Goal: Task Accomplishment & Management: Manage account settings

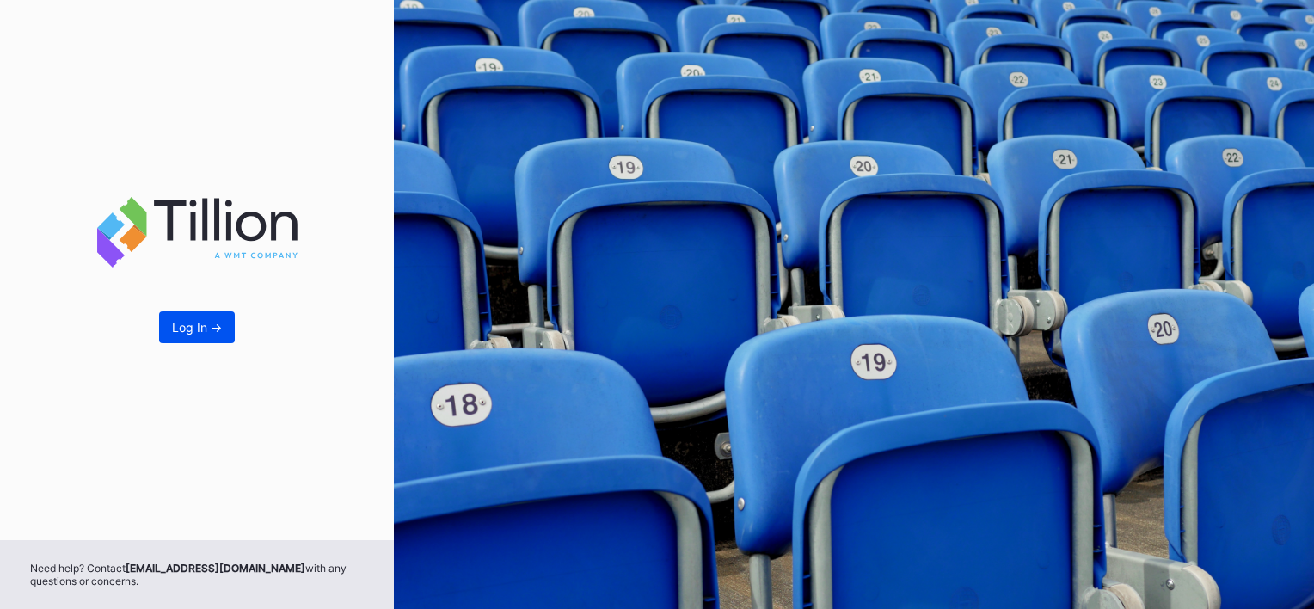
click at [215, 320] on div "Log In ->" at bounding box center [197, 327] width 50 height 15
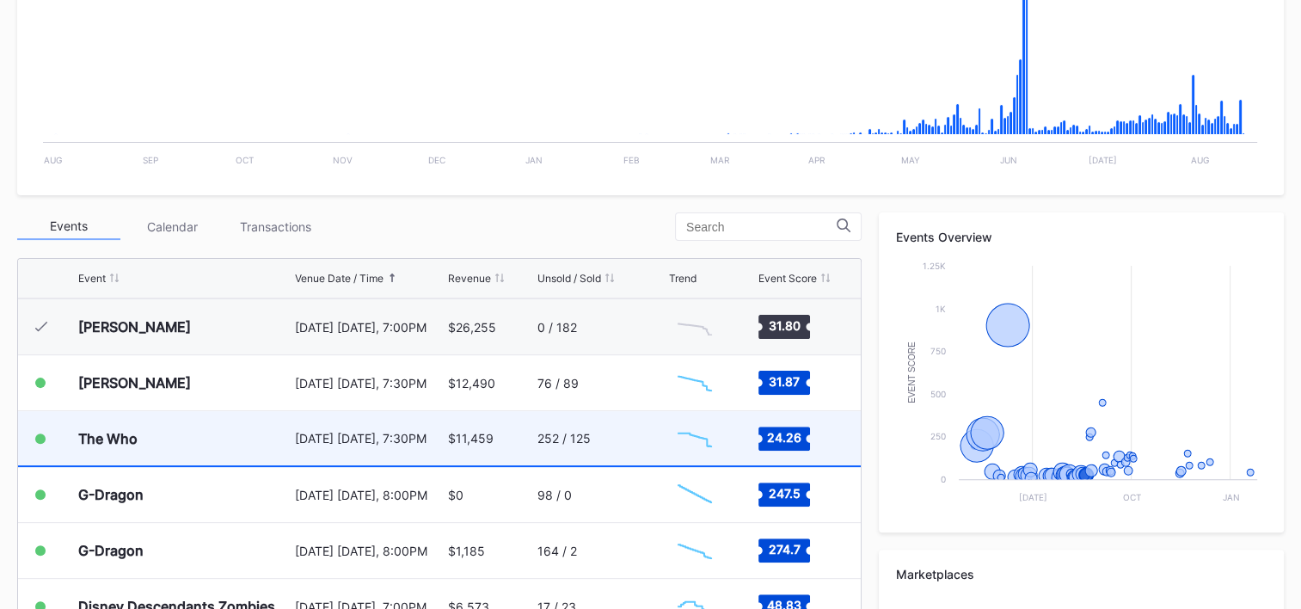
scroll to position [1647, 0]
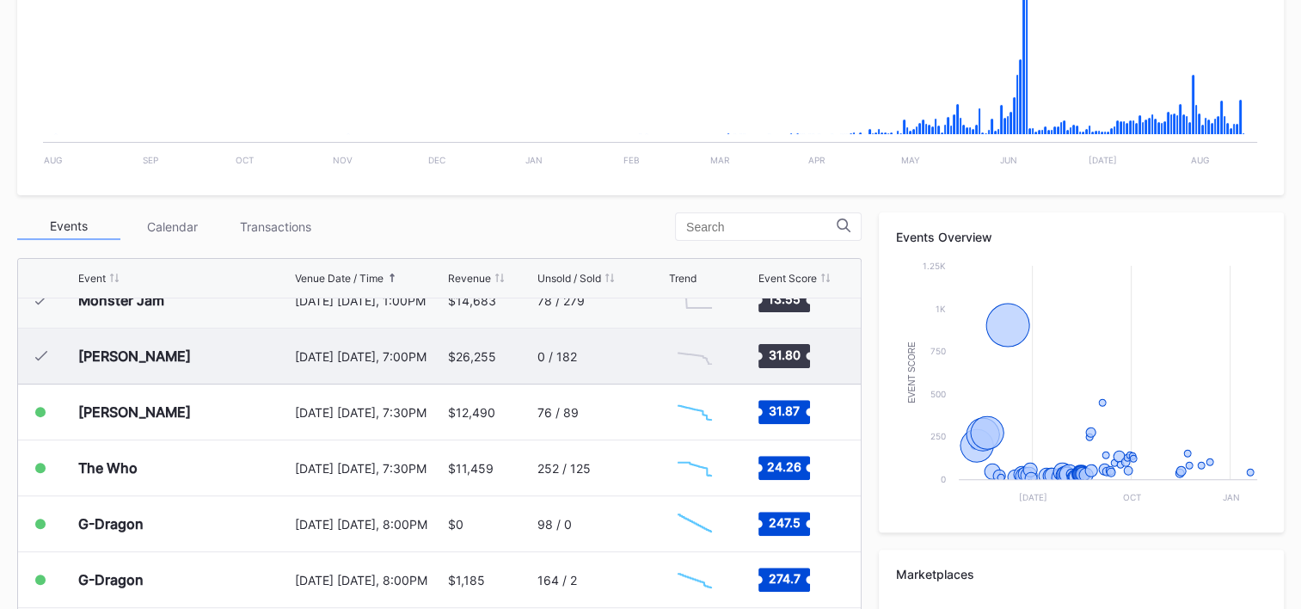
click at [618, 357] on div "0 / 182" at bounding box center [601, 356] width 127 height 55
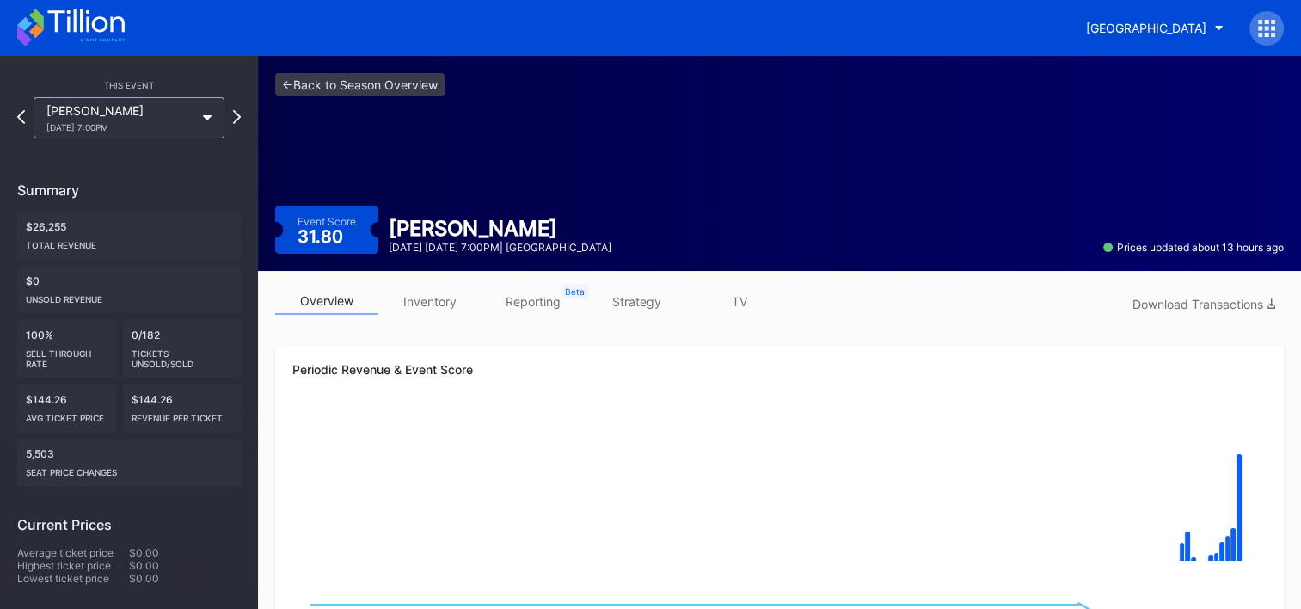
scroll to position [172, 0]
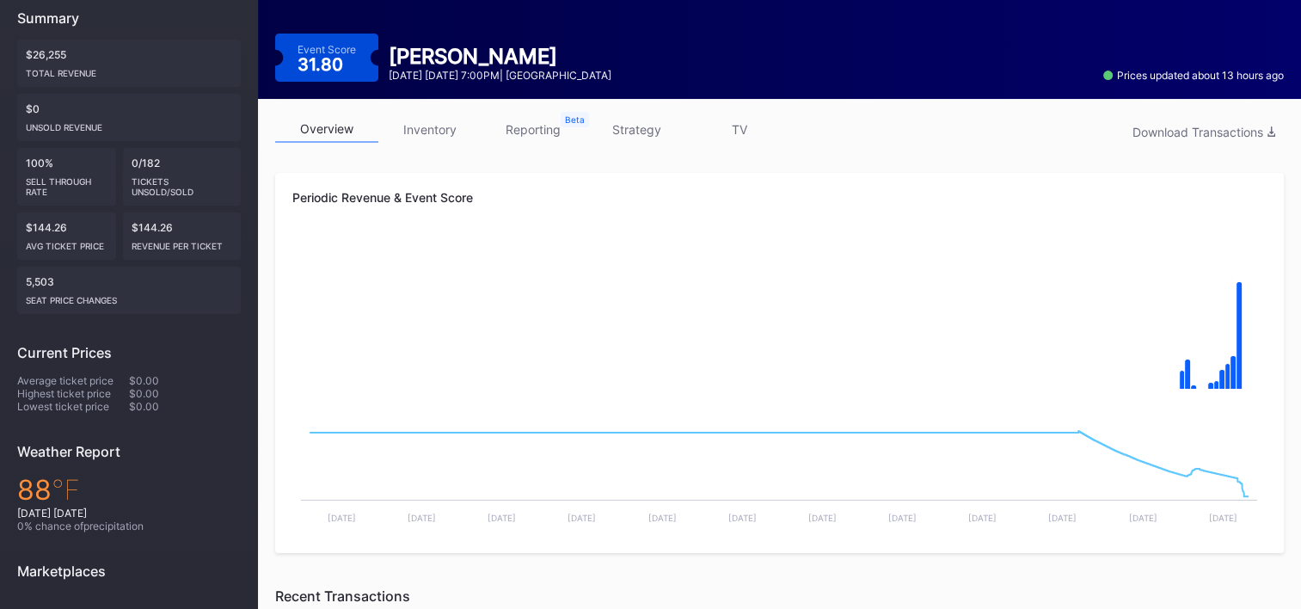
click at [440, 131] on link "inventory" at bounding box center [429, 129] width 103 height 27
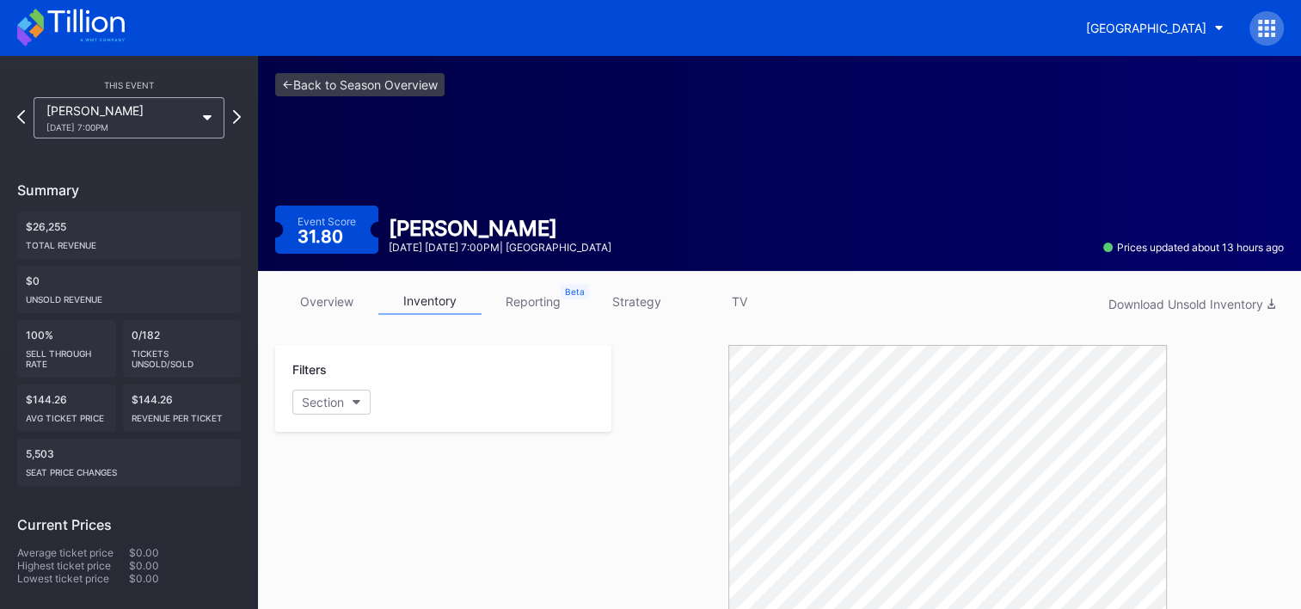
click at [351, 292] on link "overview" at bounding box center [326, 301] width 103 height 27
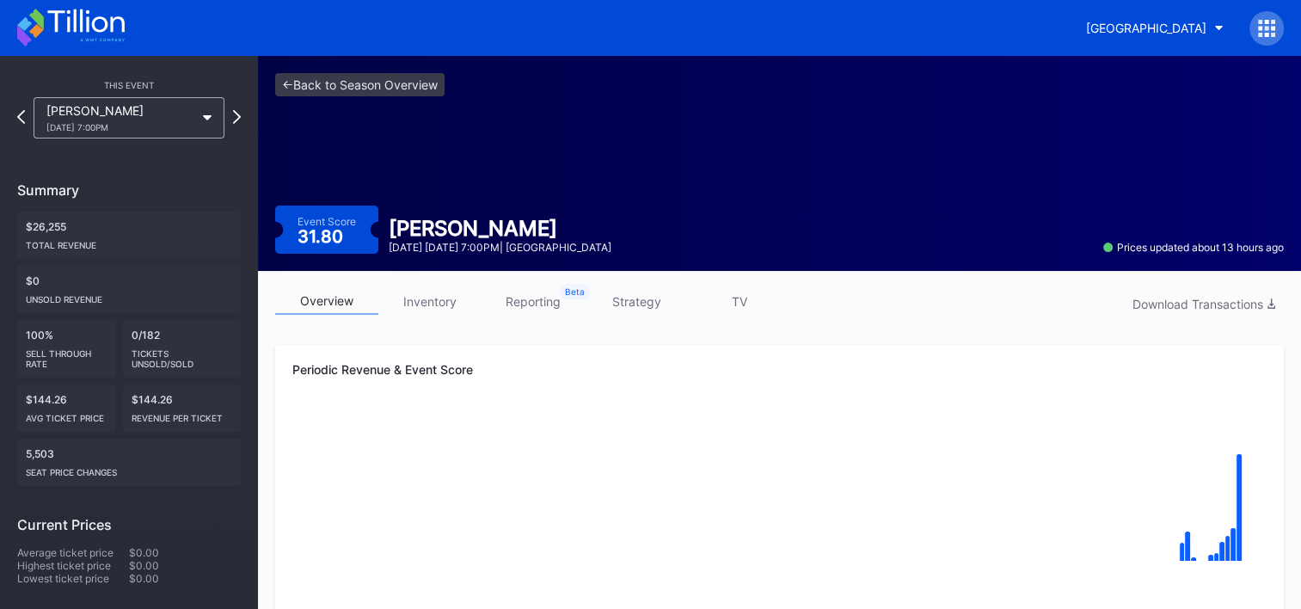
click at [100, 26] on icon at bounding box center [71, 28] width 108 height 38
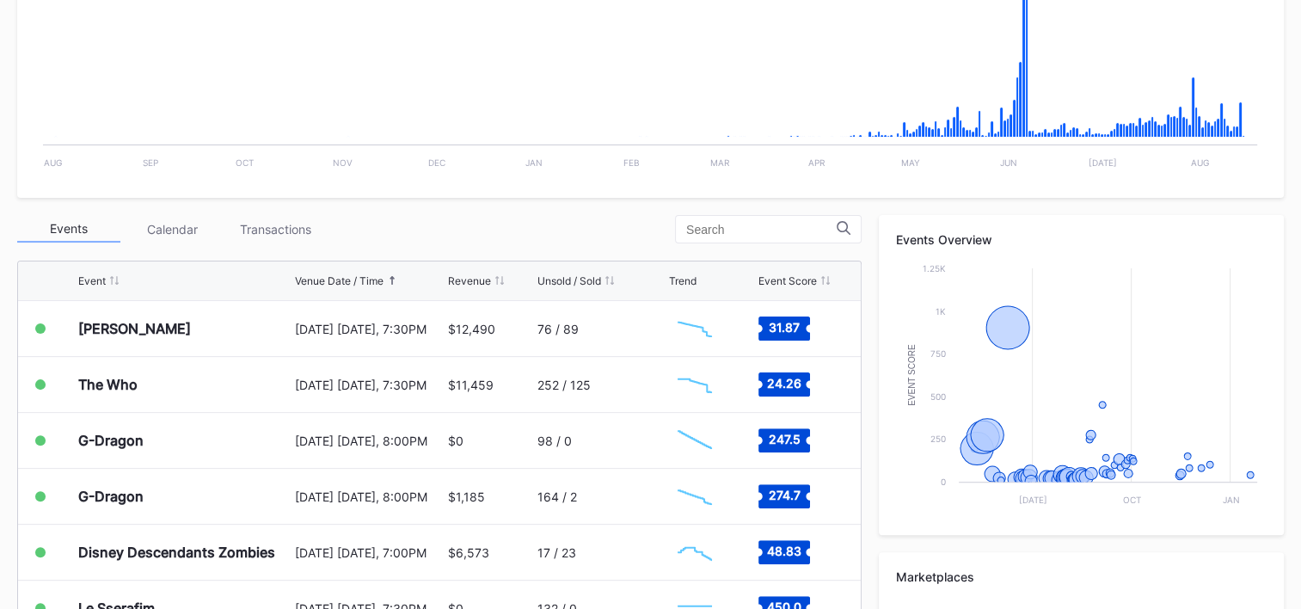
scroll to position [430, 0]
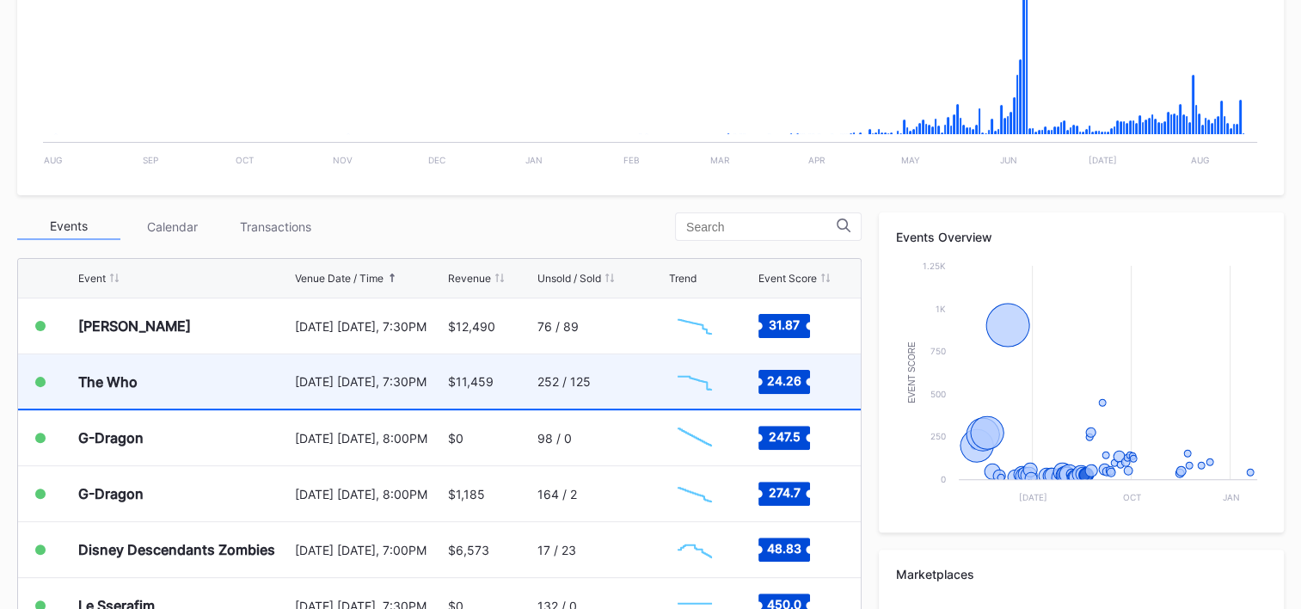
click at [619, 375] on div "252 / 125" at bounding box center [601, 381] width 127 height 54
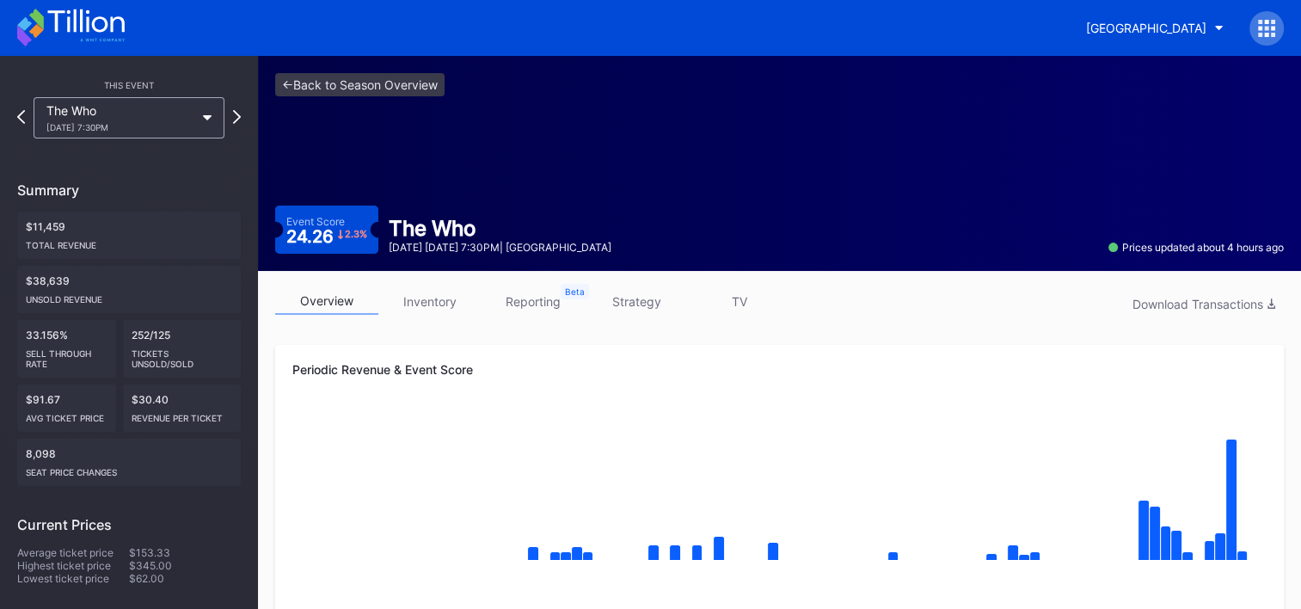
click at [101, 39] on icon at bounding box center [102, 40] width 45 height 3
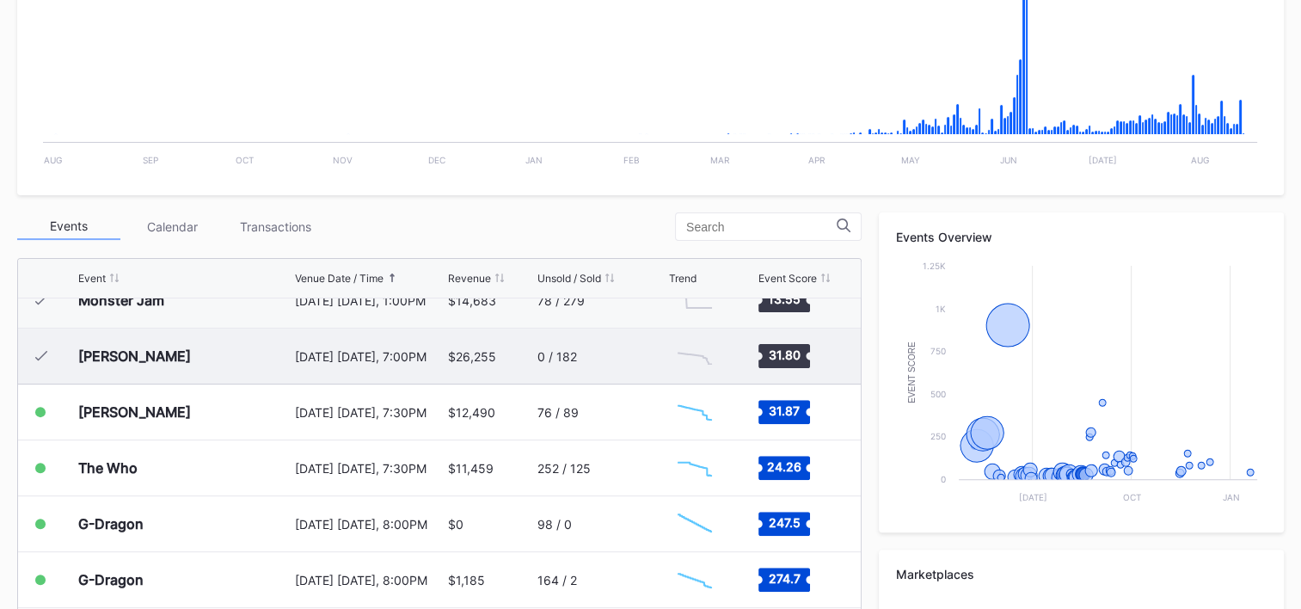
scroll to position [1733, 0]
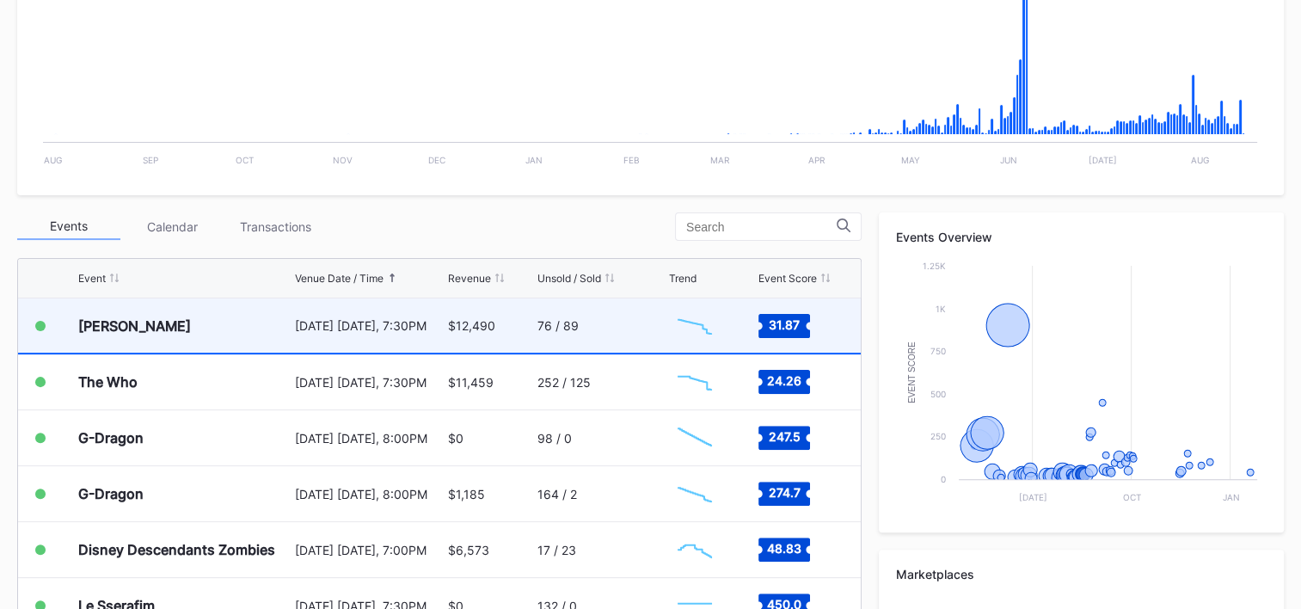
click at [255, 338] on div "[PERSON_NAME]" at bounding box center [184, 325] width 212 height 54
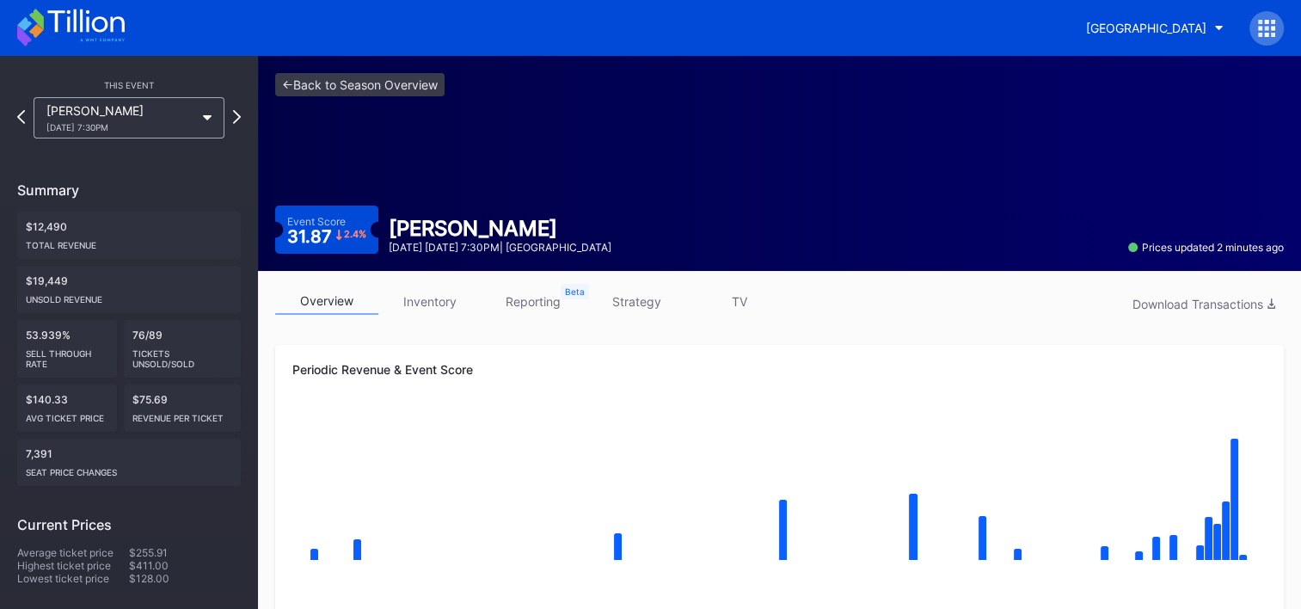
click at [624, 298] on link "strategy" at bounding box center [636, 301] width 103 height 27
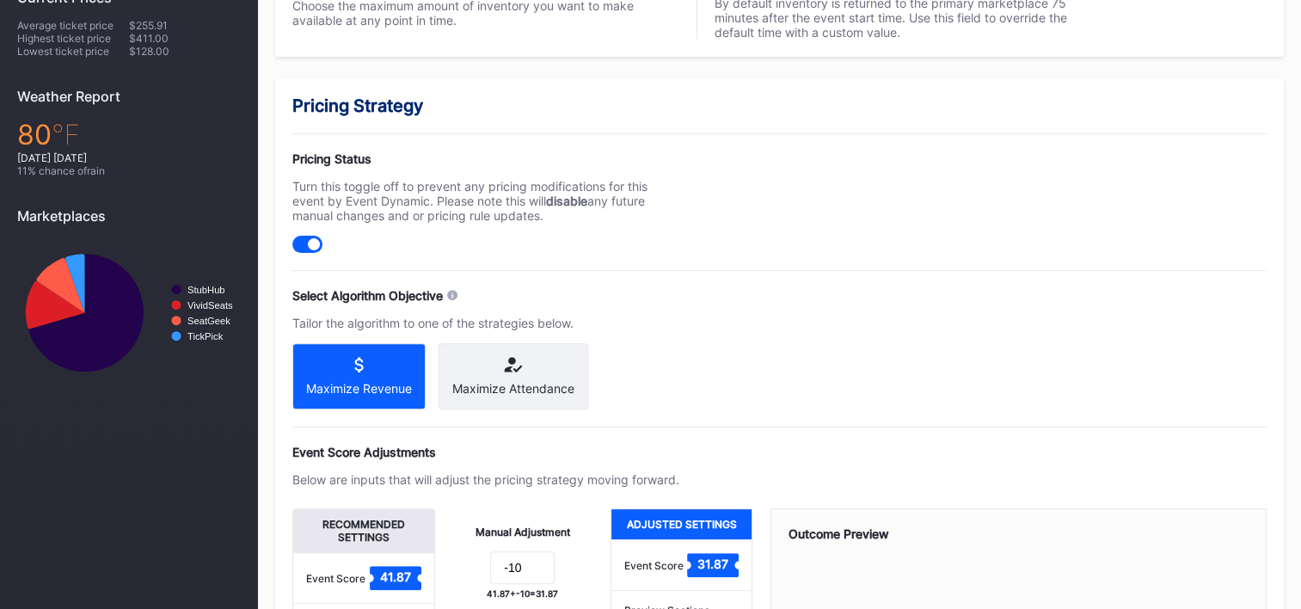
scroll to position [586, 0]
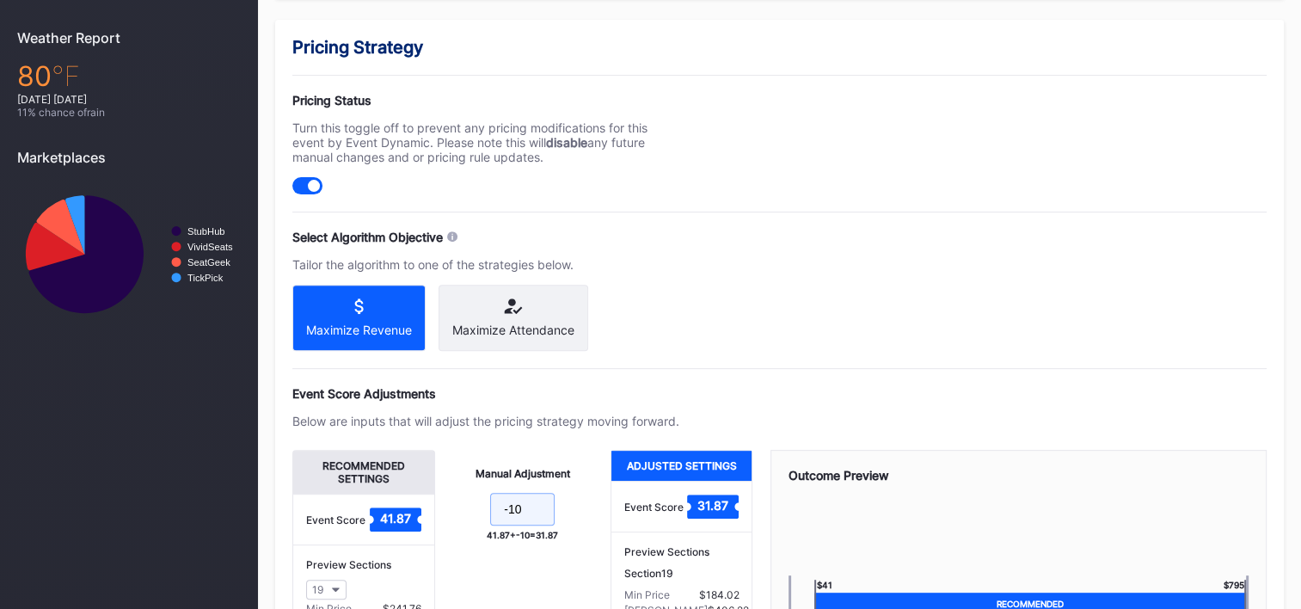
click at [537, 511] on input "-10" at bounding box center [522, 509] width 65 height 33
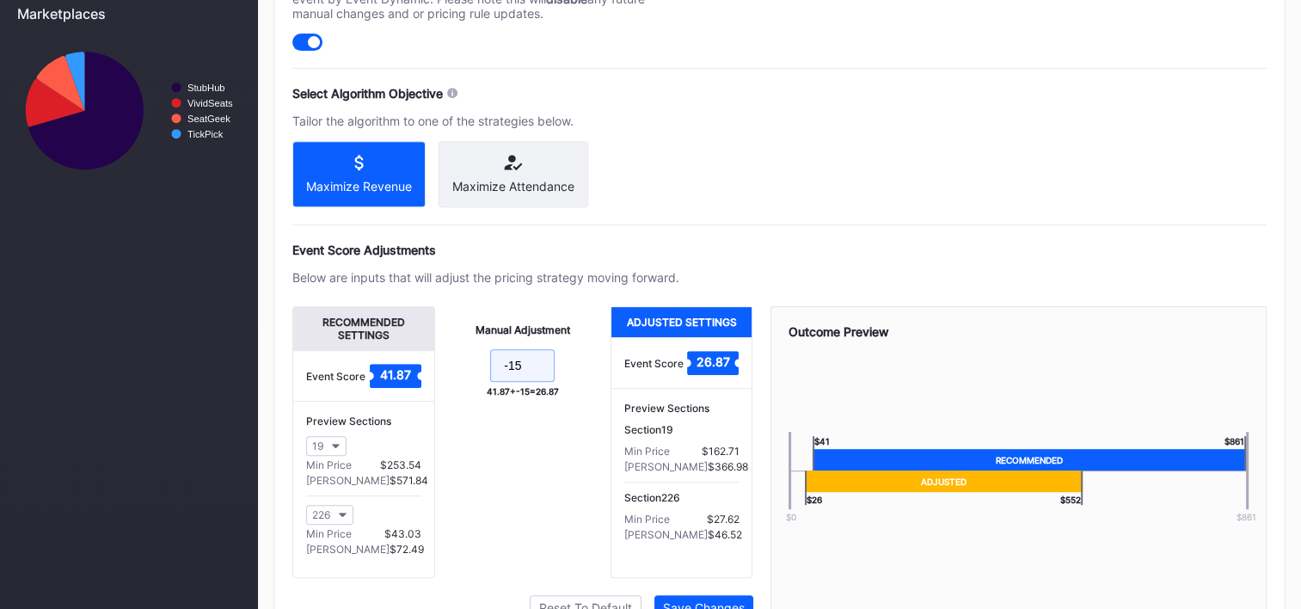
scroll to position [821, 0]
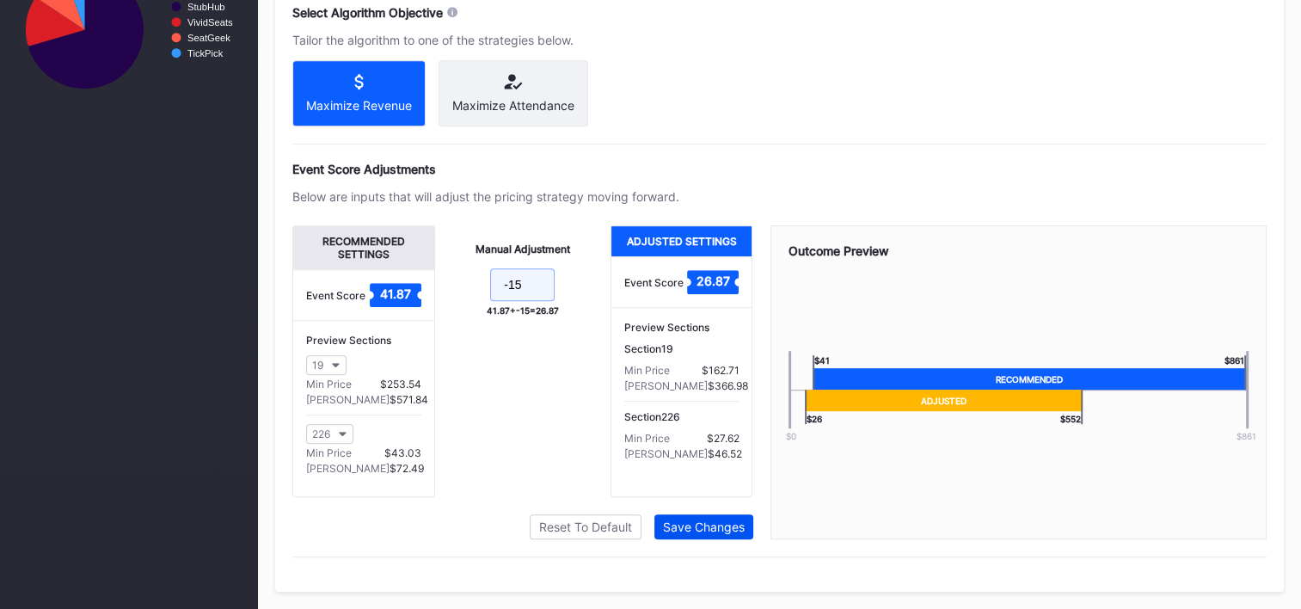
type input "-15"
click at [716, 525] on div "Save Changes" at bounding box center [704, 526] width 82 height 15
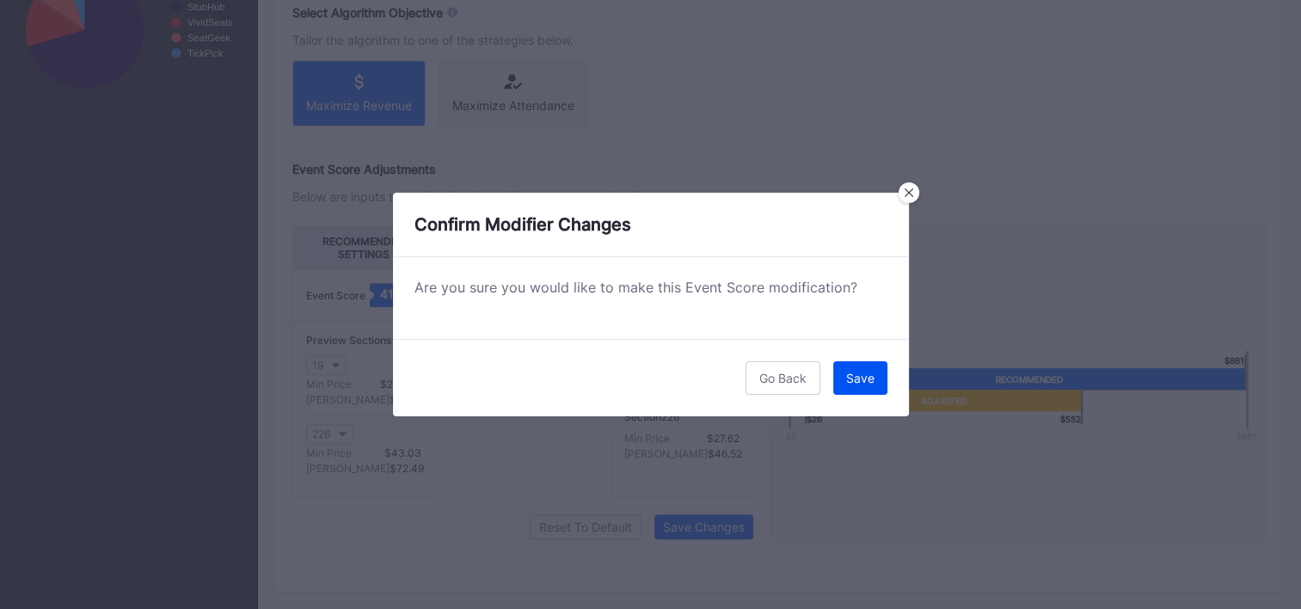
click at [873, 371] on div "Save" at bounding box center [860, 378] width 28 height 15
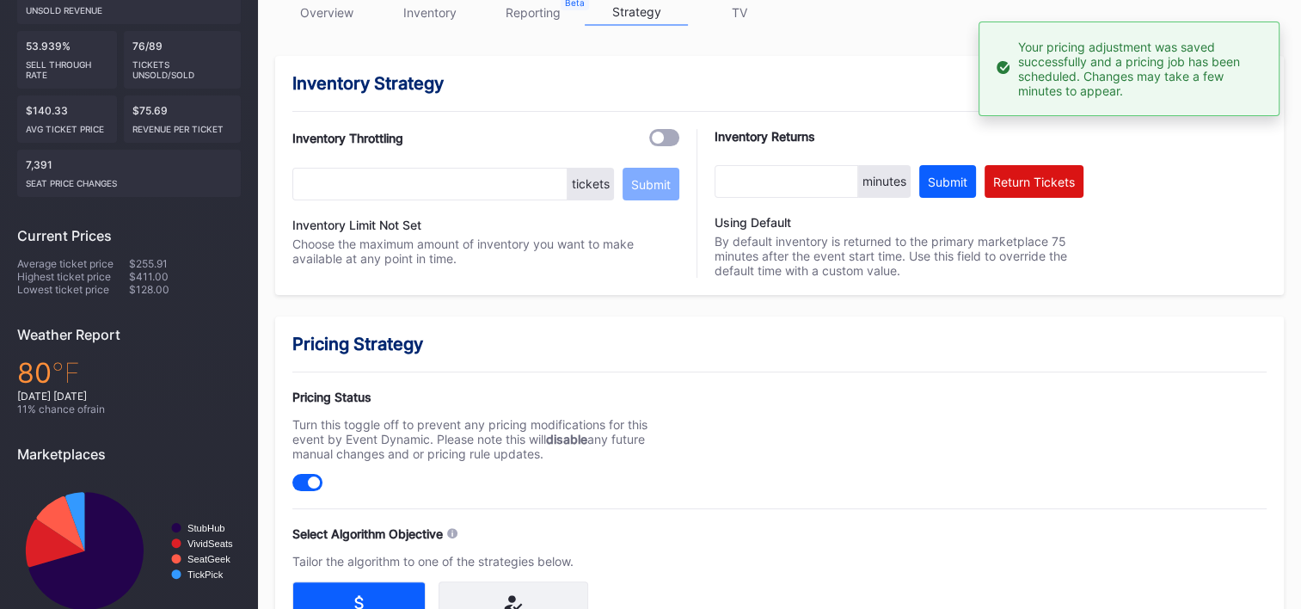
scroll to position [0, 0]
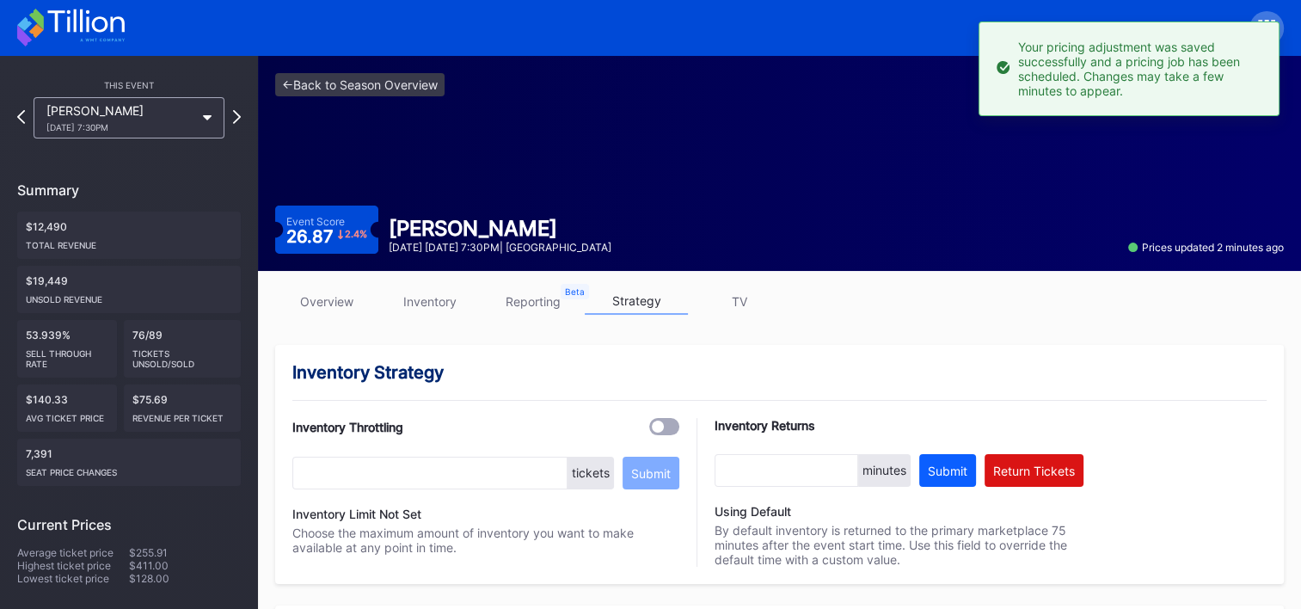
click at [65, 40] on icon at bounding box center [71, 28] width 108 height 38
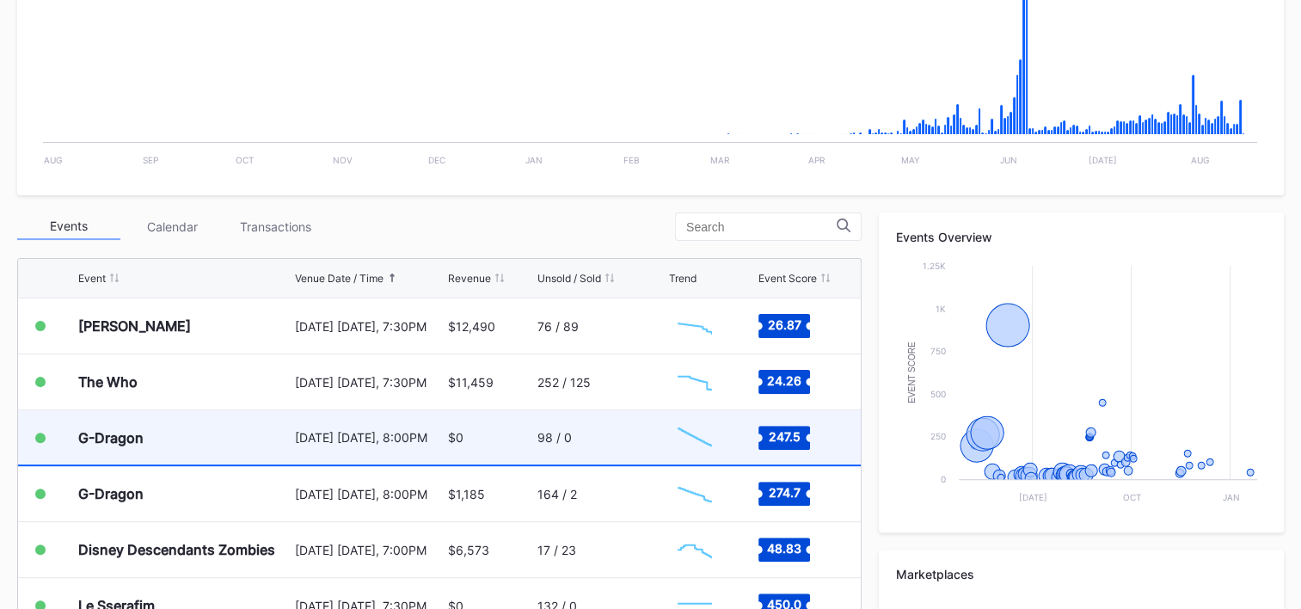
scroll to position [1647, 0]
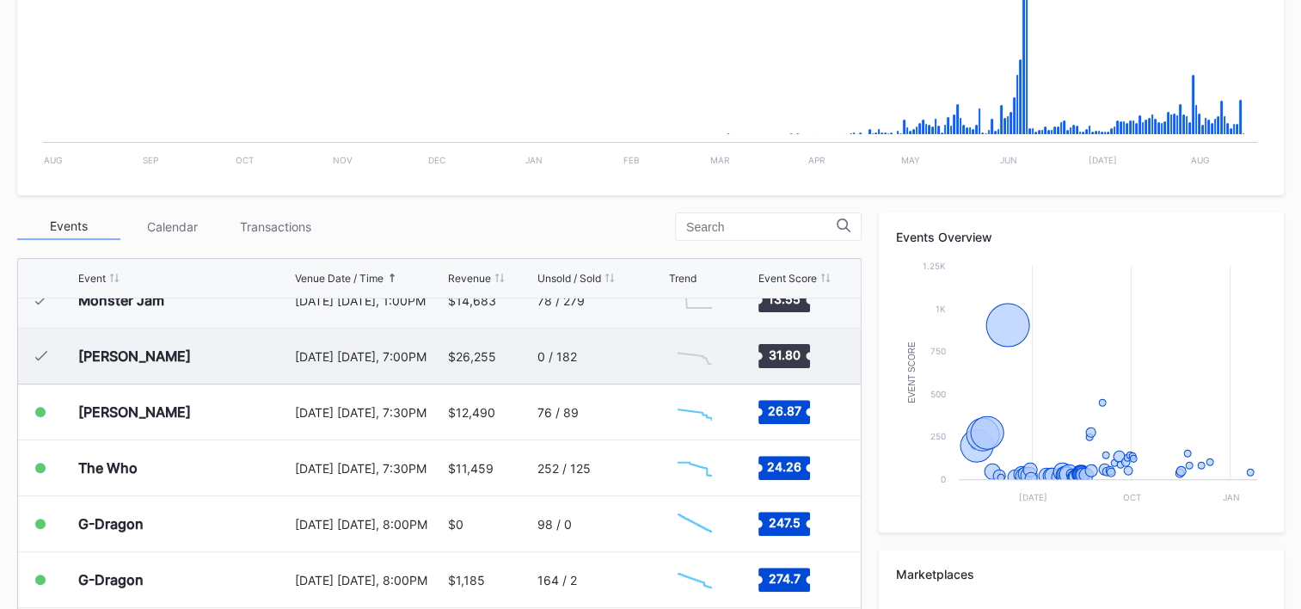
click at [630, 339] on div "0 / 182" at bounding box center [601, 356] width 127 height 55
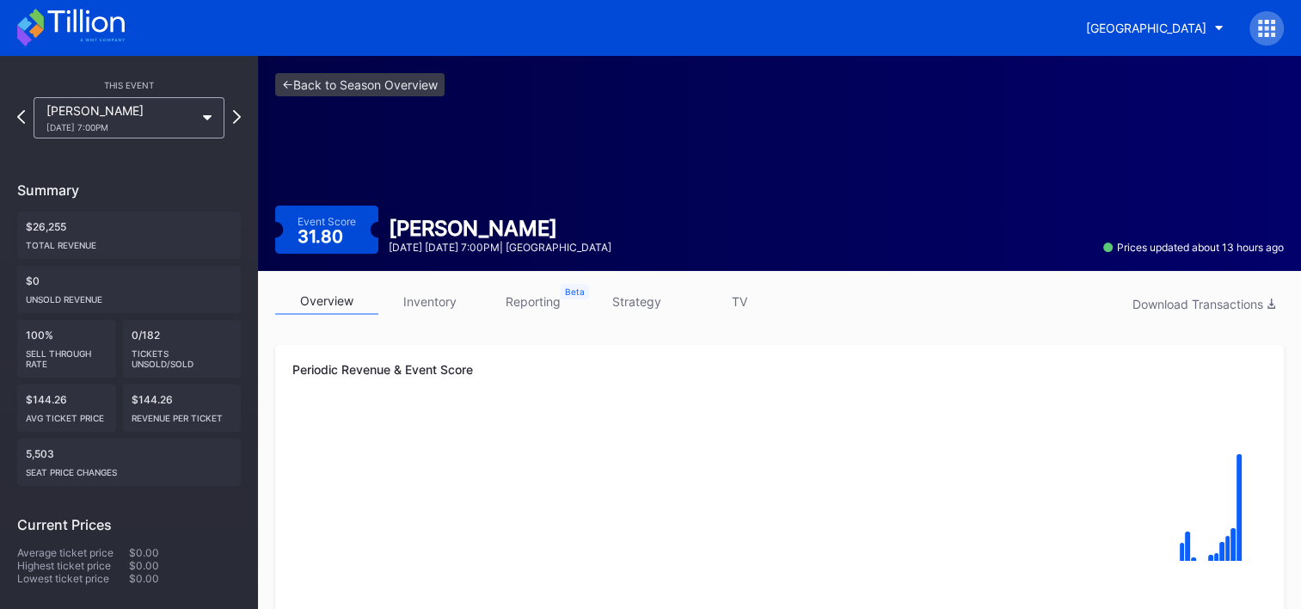
click at [97, 32] on icon at bounding box center [85, 20] width 77 height 23
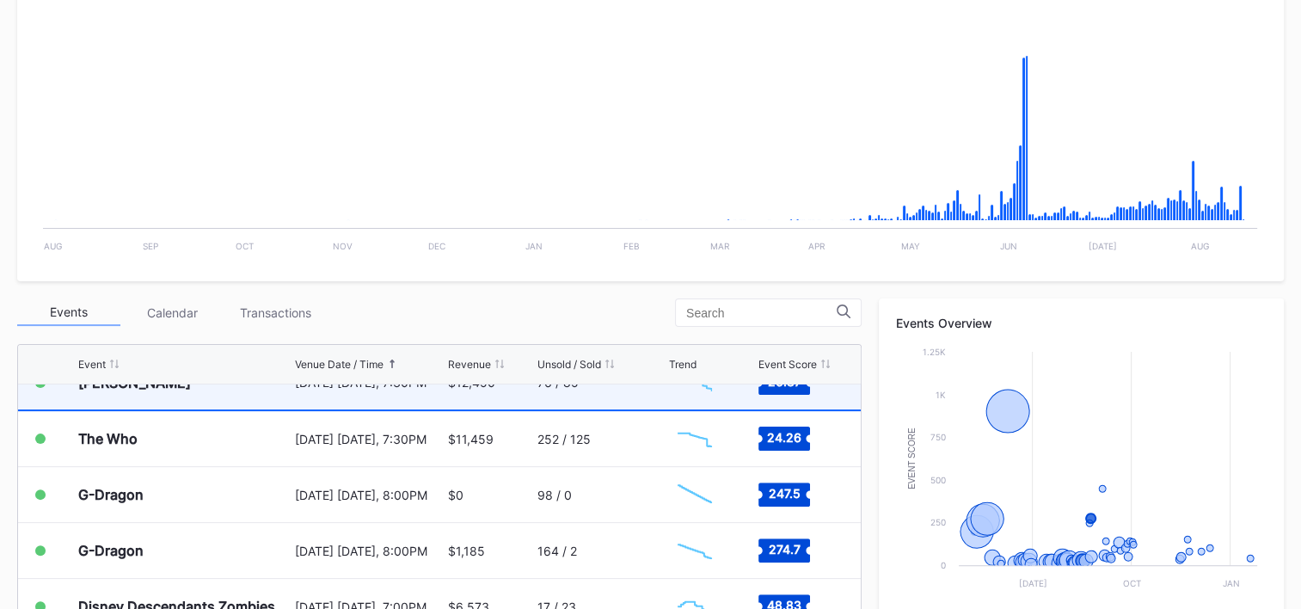
scroll to position [1733, 0]
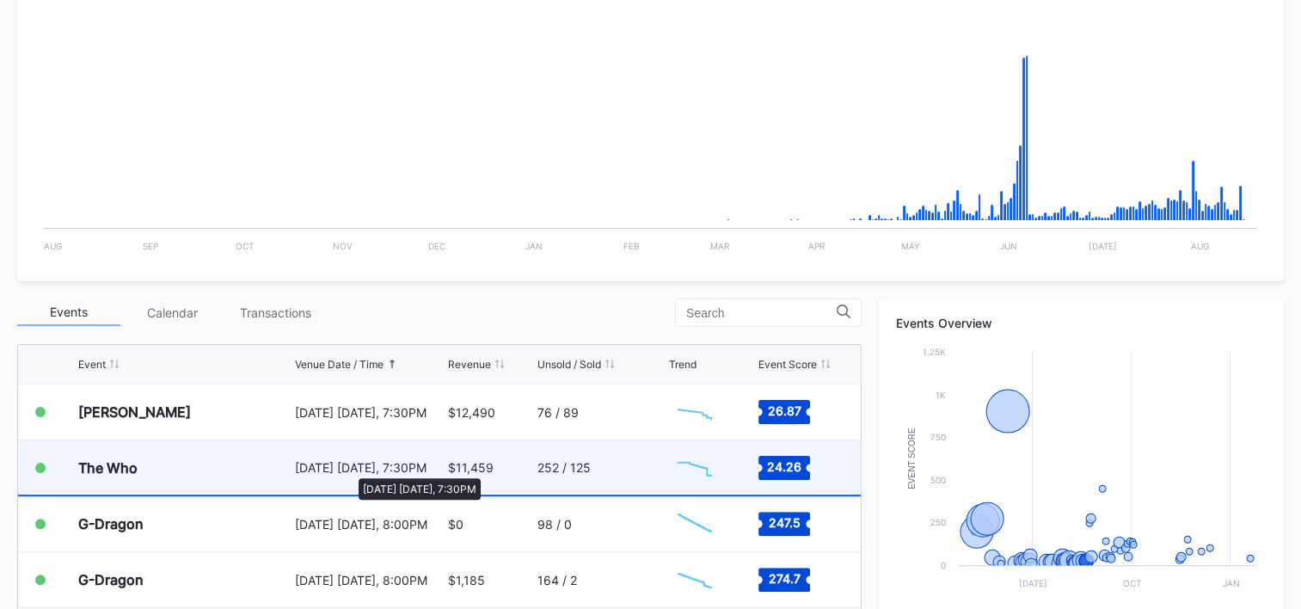
click at [350, 470] on div "[DATE] [DATE], 7:30PM" at bounding box center [369, 467] width 149 height 15
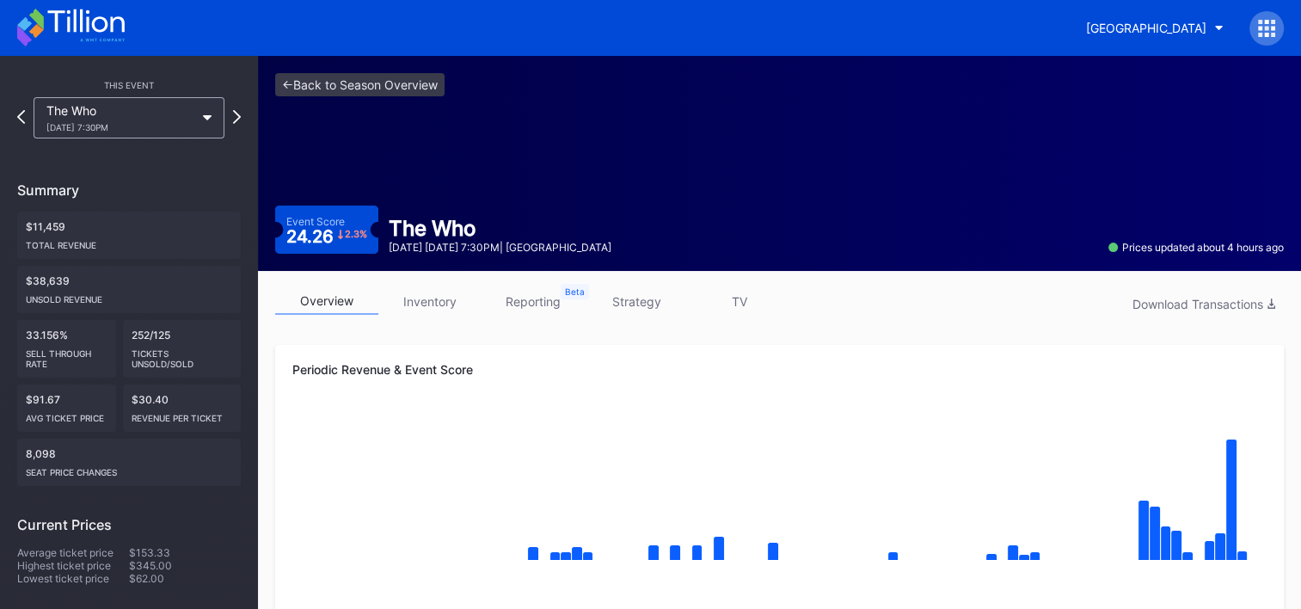
click at [642, 300] on link "strategy" at bounding box center [636, 301] width 103 height 27
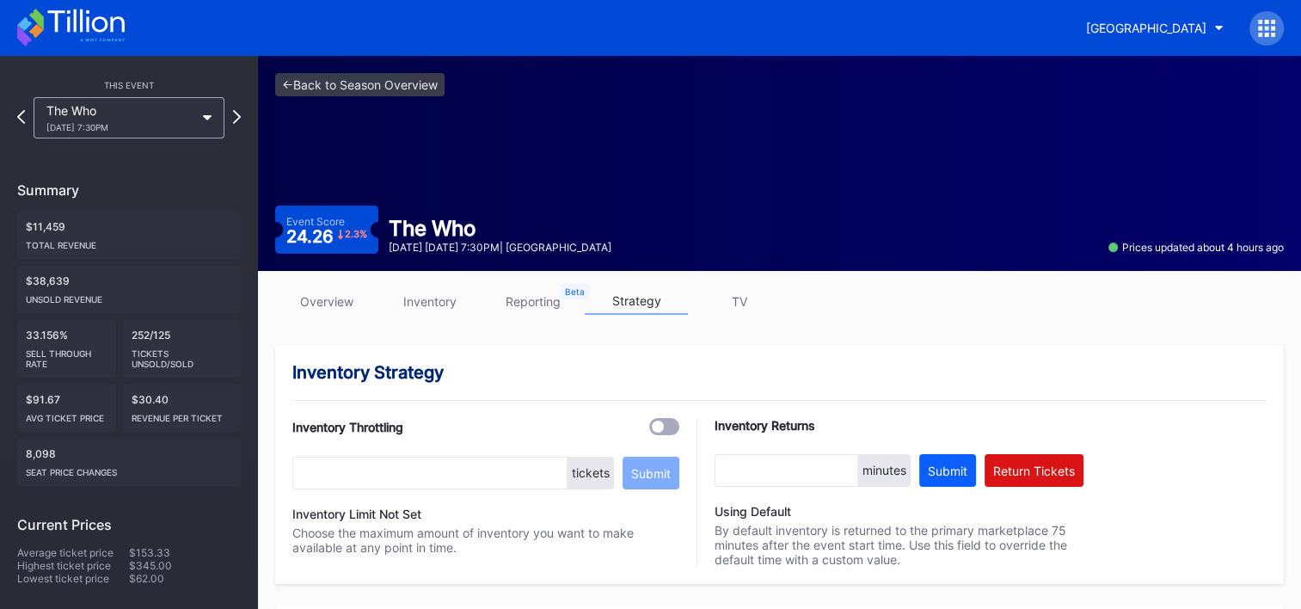
click at [101, 22] on icon at bounding box center [71, 28] width 108 height 38
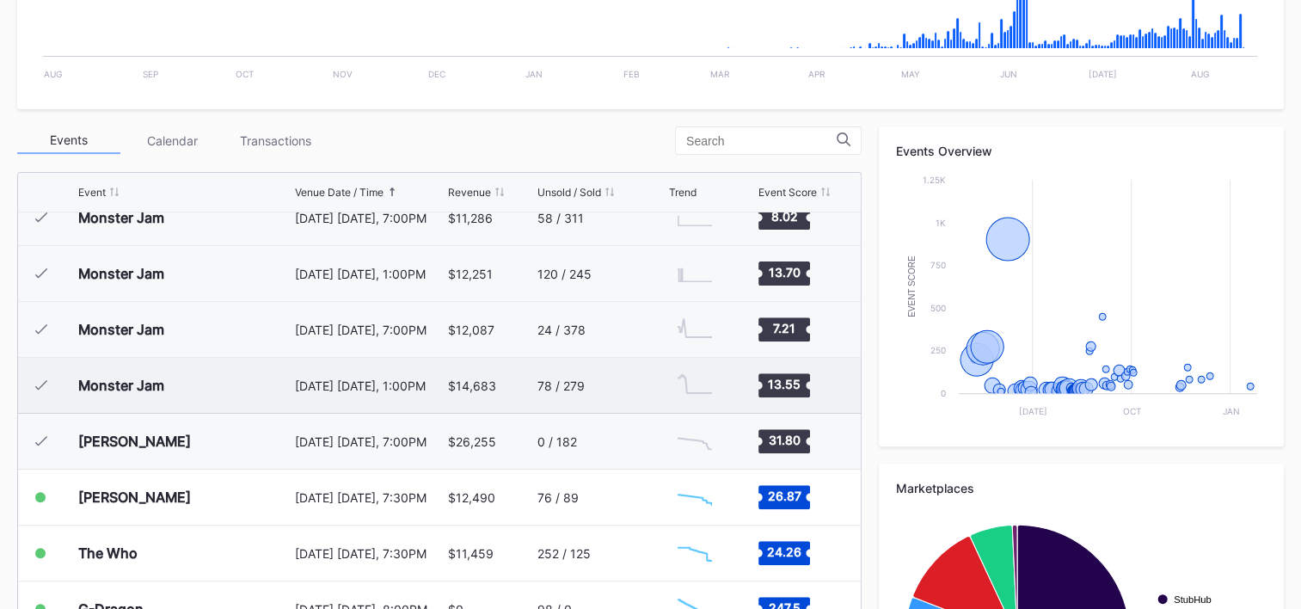
scroll to position [1561, 0]
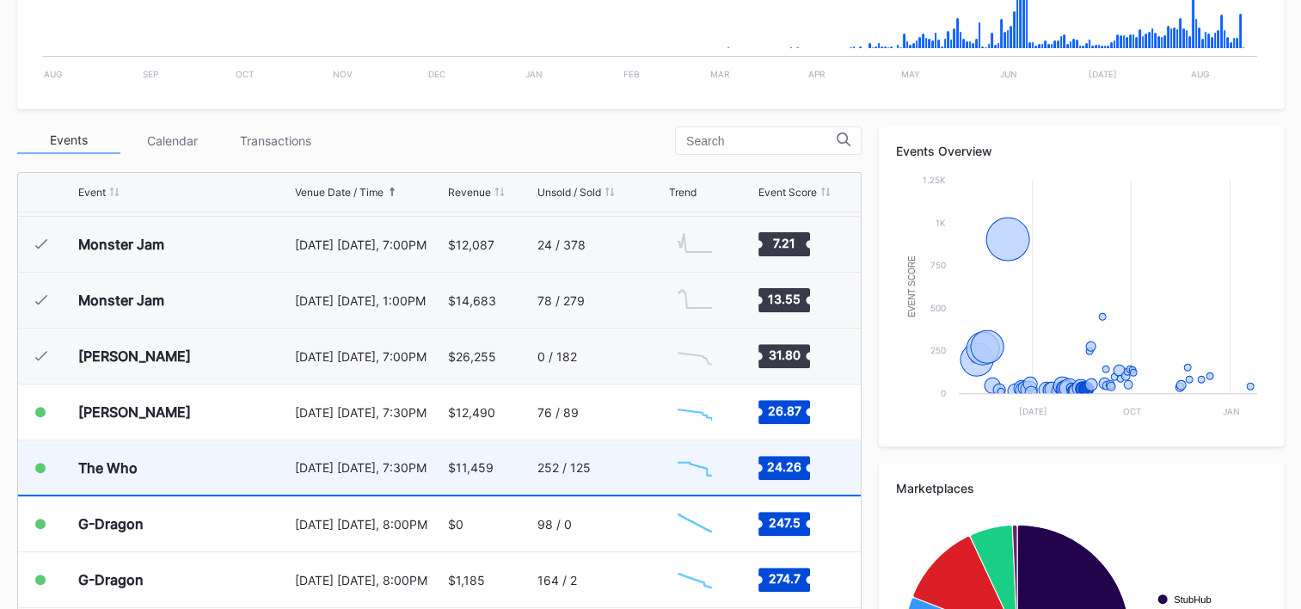
click at [187, 458] on div "The Who" at bounding box center [184, 467] width 212 height 54
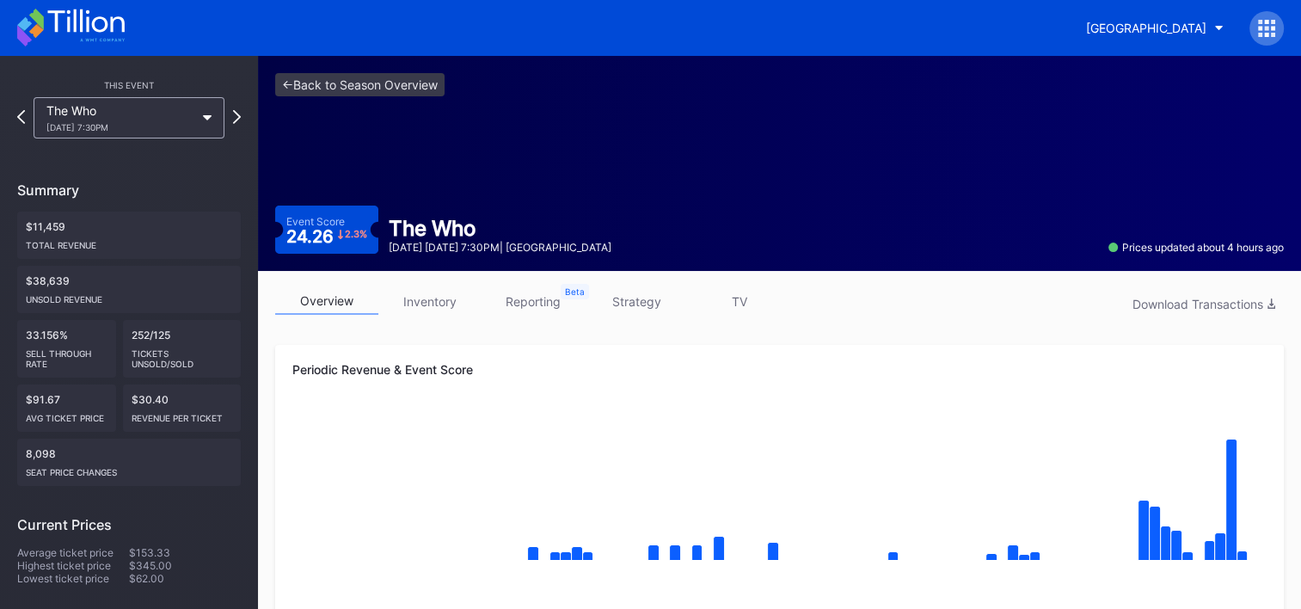
click at [30, 14] on icon at bounding box center [71, 28] width 108 height 38
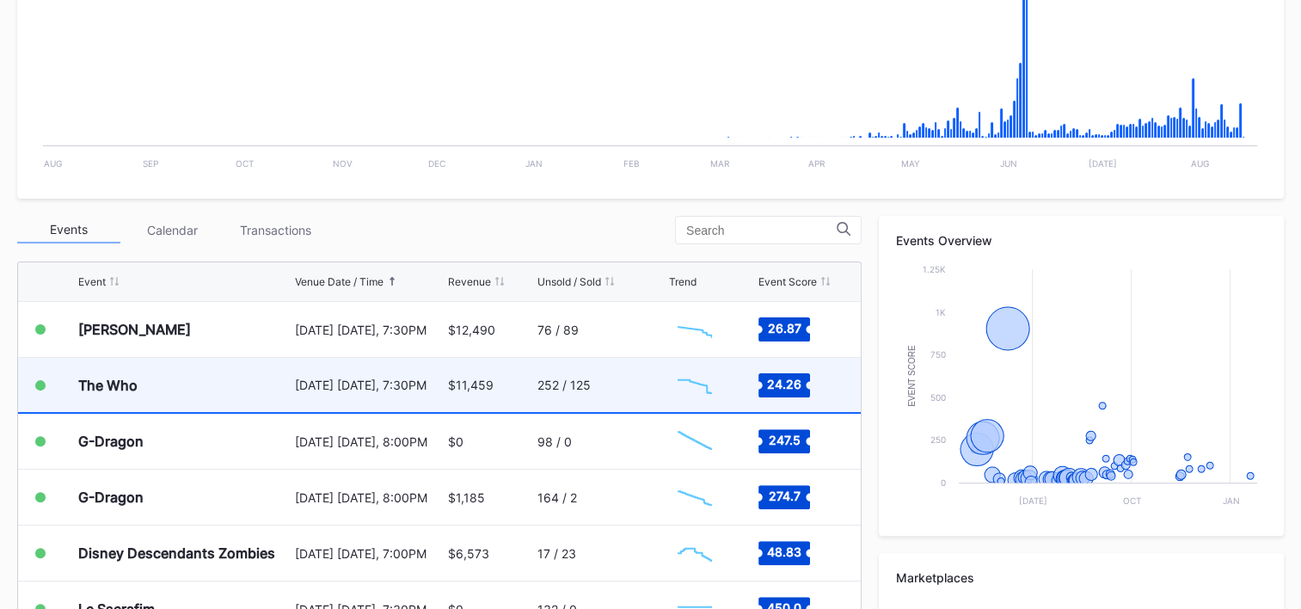
scroll to position [430, 0]
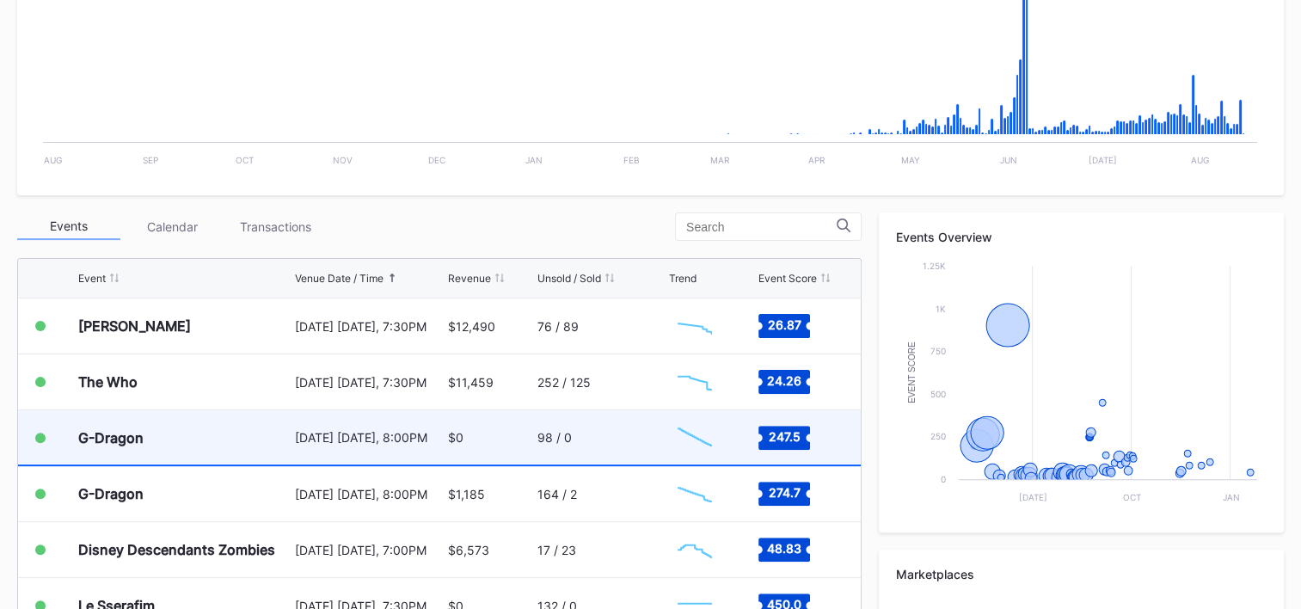
click at [597, 447] on div "98 / 0" at bounding box center [601, 437] width 127 height 54
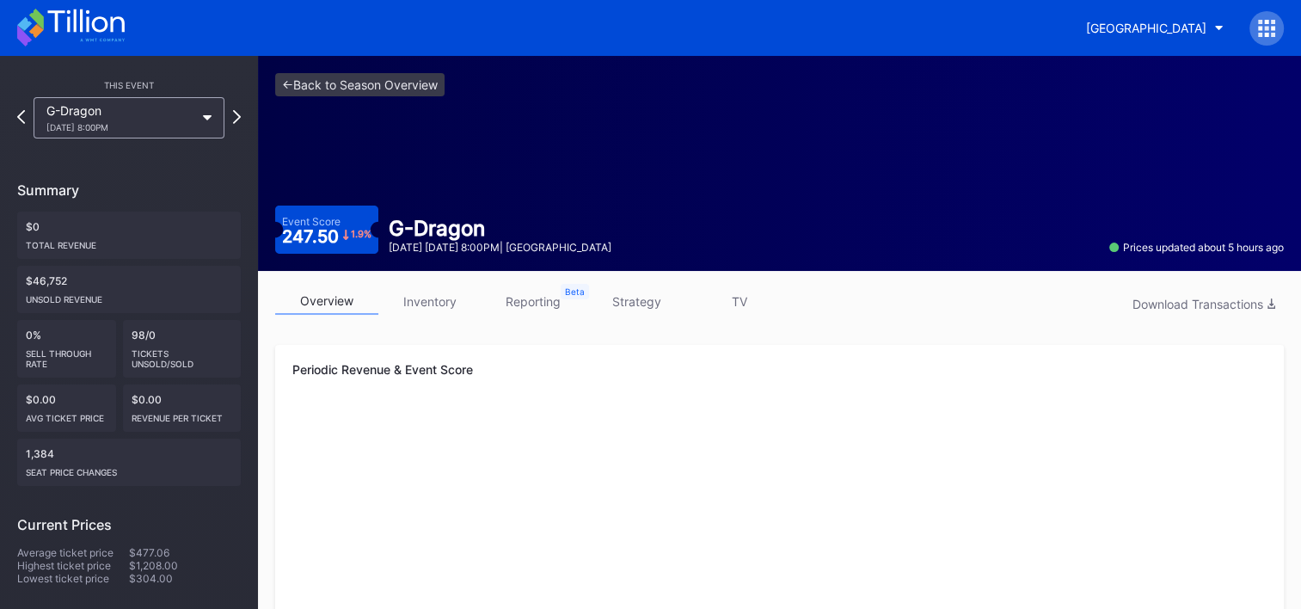
click at [638, 302] on link "strategy" at bounding box center [636, 301] width 103 height 27
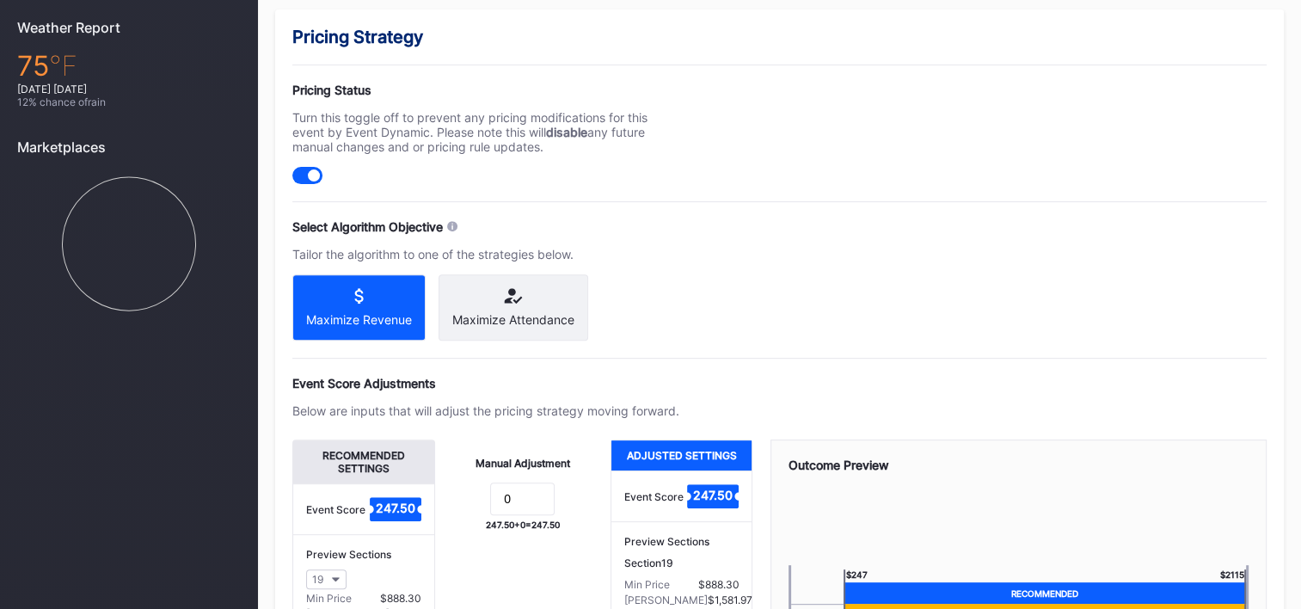
scroll to position [688, 0]
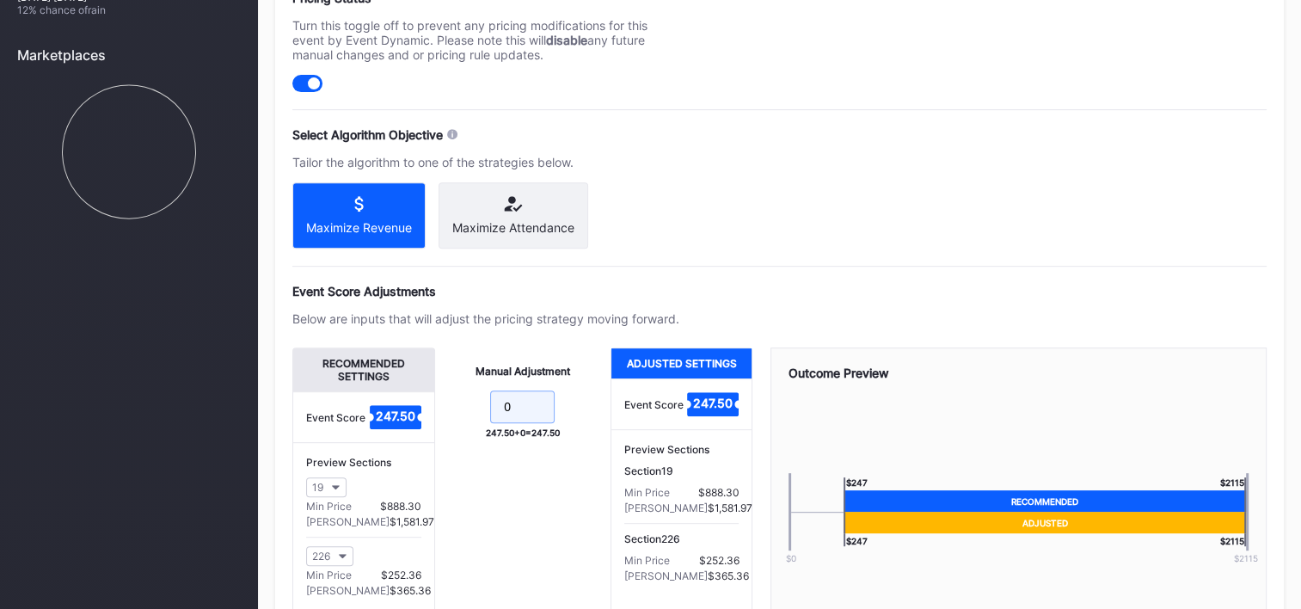
click at [530, 420] on input "0" at bounding box center [522, 406] width 65 height 33
type input "-10"
click at [952, 214] on div "Pricing Strategy Pricing Status Turn this toggle off to prevent any pricing mod…" at bounding box center [779, 315] width 1009 height 796
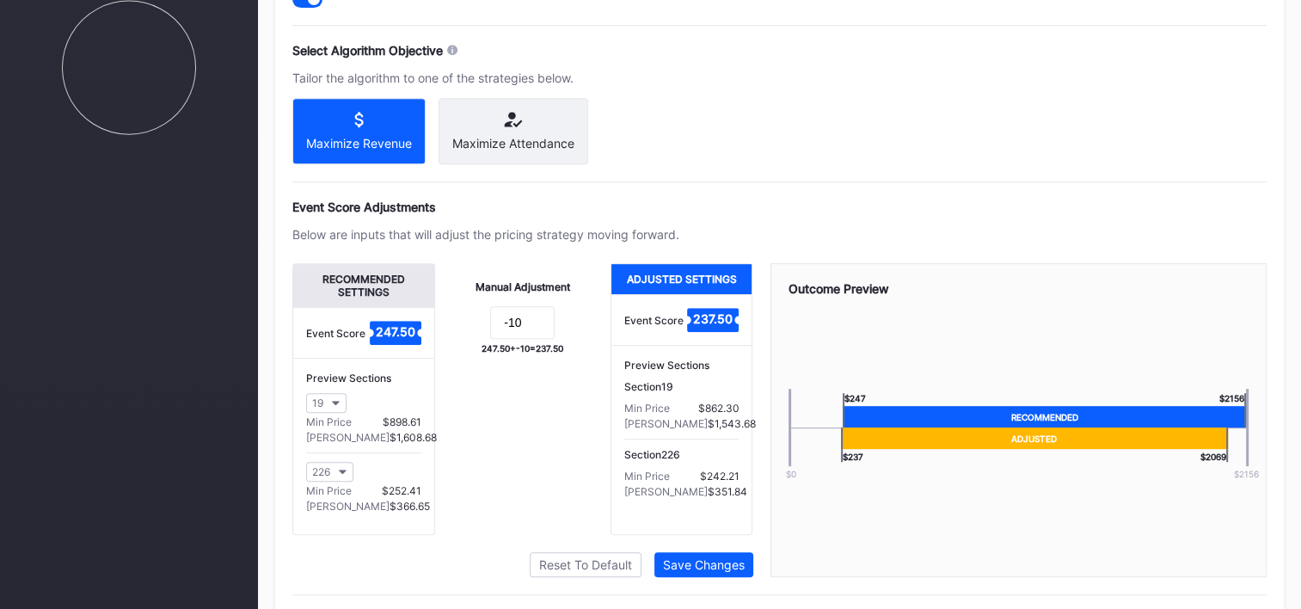
scroll to position [821, 0]
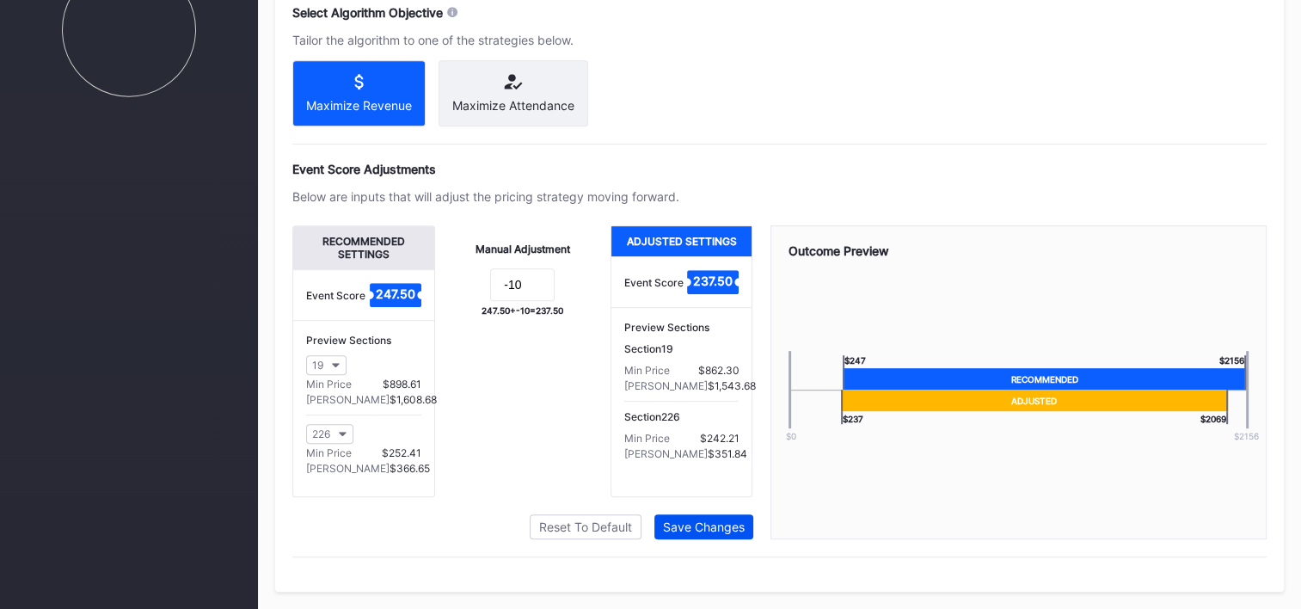
click at [711, 527] on div "Save Changes" at bounding box center [704, 526] width 82 height 15
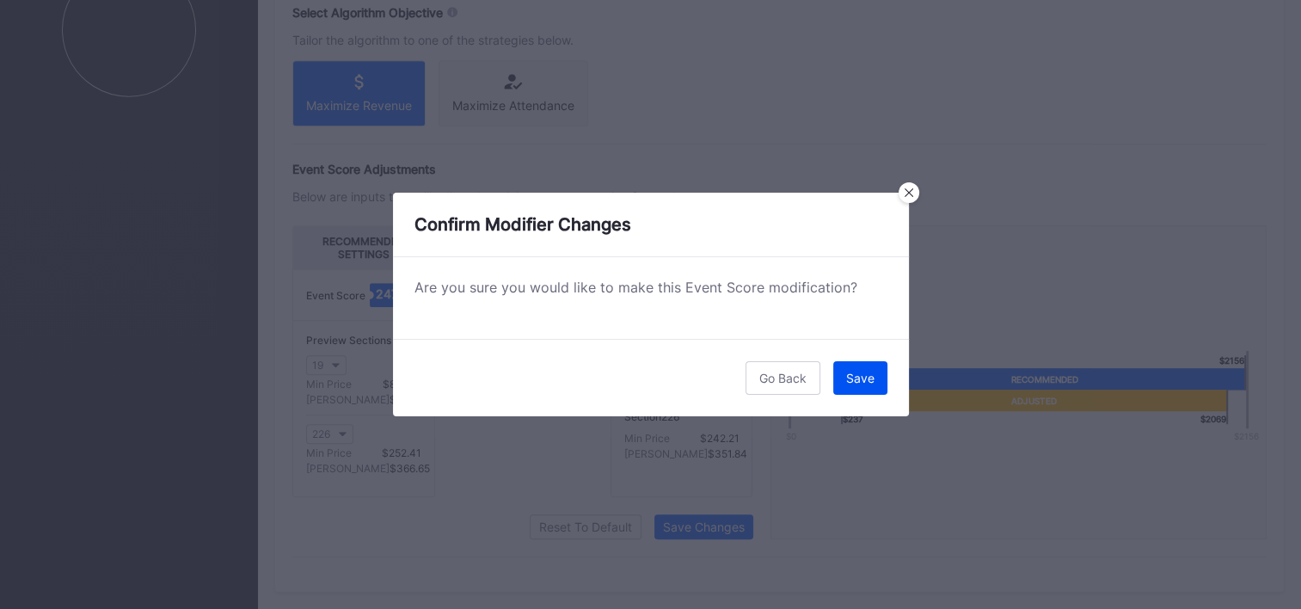
click at [861, 385] on button "Save" at bounding box center [860, 378] width 54 height 34
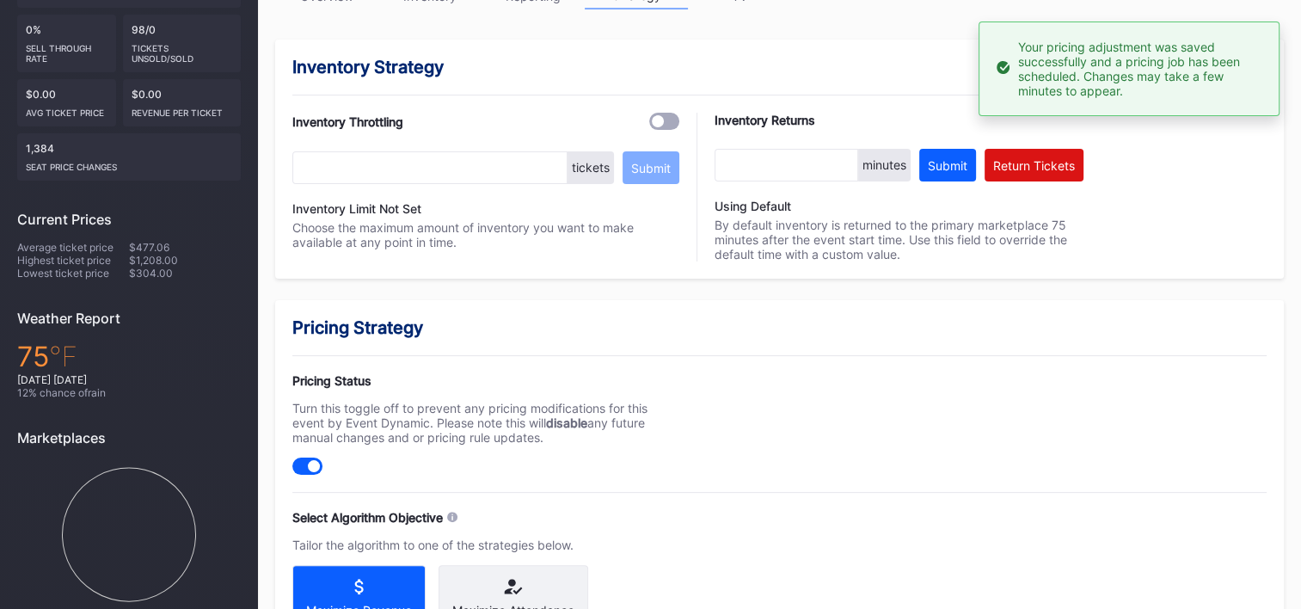
scroll to position [0, 0]
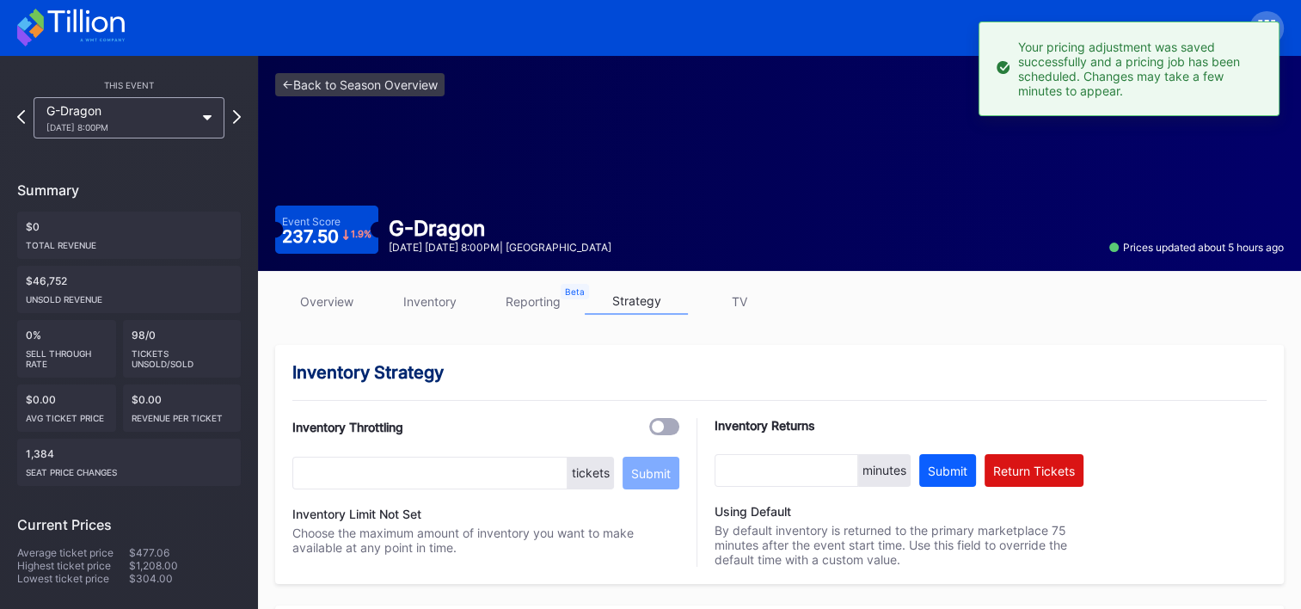
click at [88, 21] on icon at bounding box center [85, 20] width 77 height 23
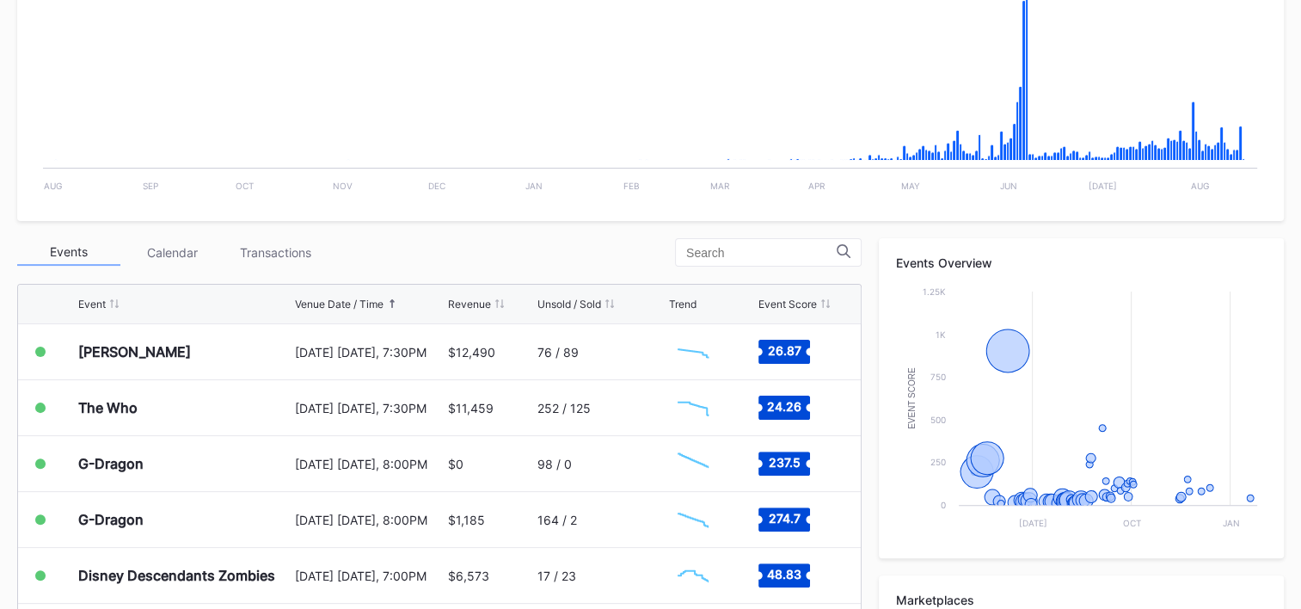
scroll to position [430, 0]
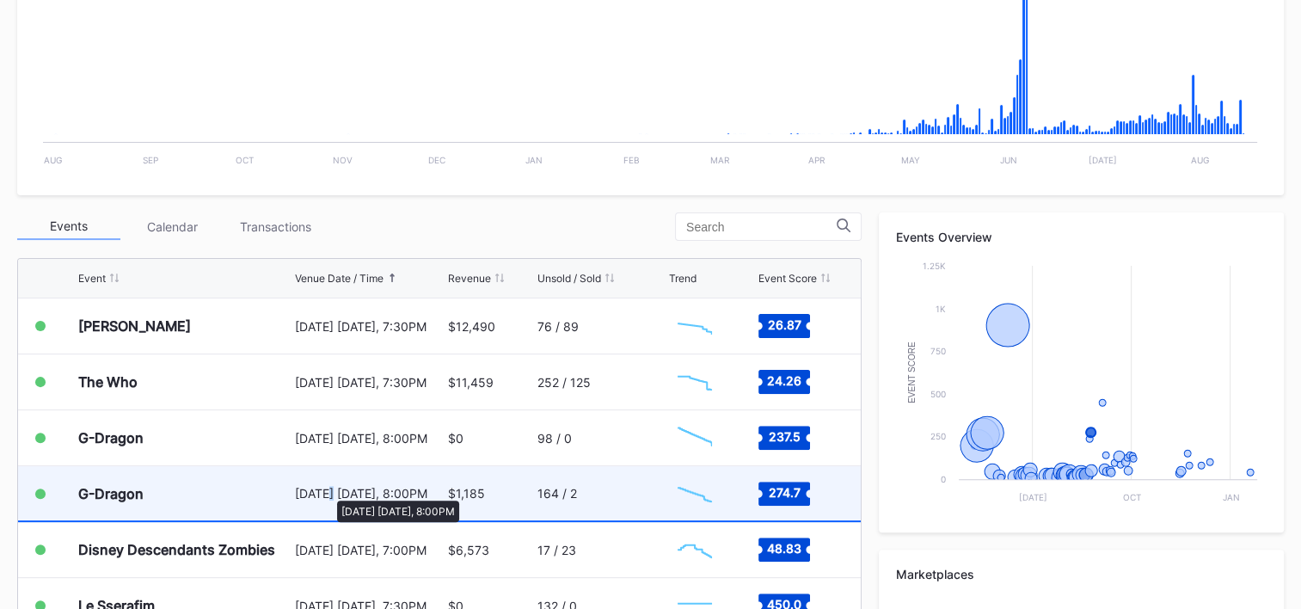
click at [329, 492] on div "[DATE] [DATE], 8:00PM" at bounding box center [369, 493] width 149 height 15
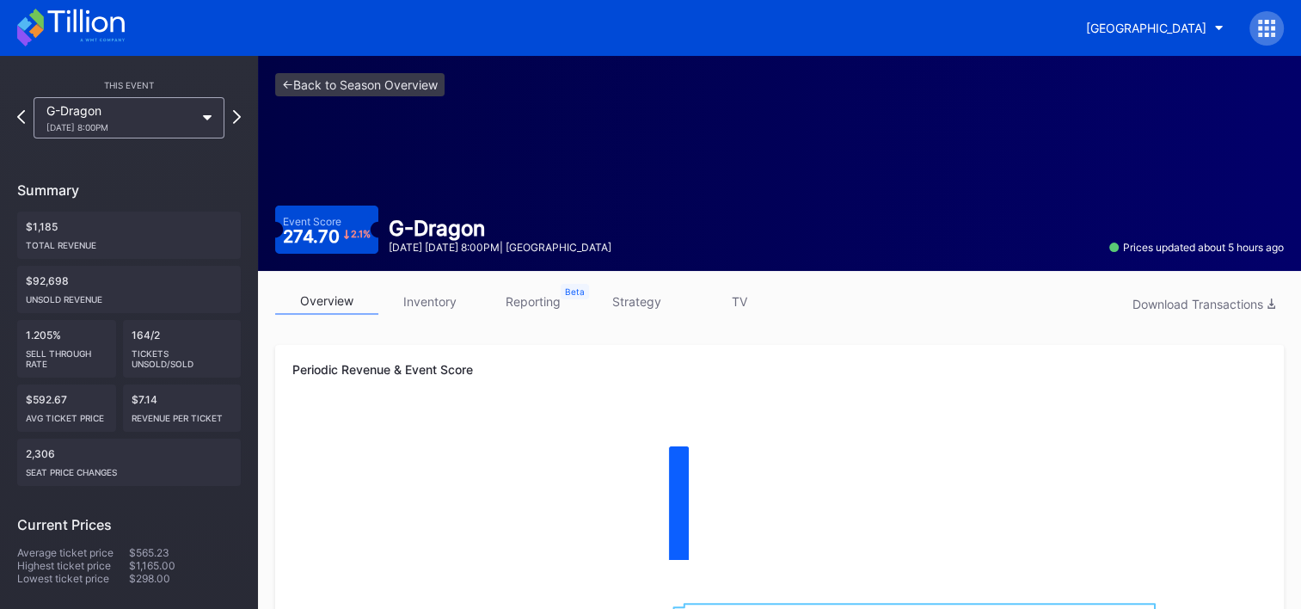
click at [640, 303] on link "strategy" at bounding box center [636, 301] width 103 height 27
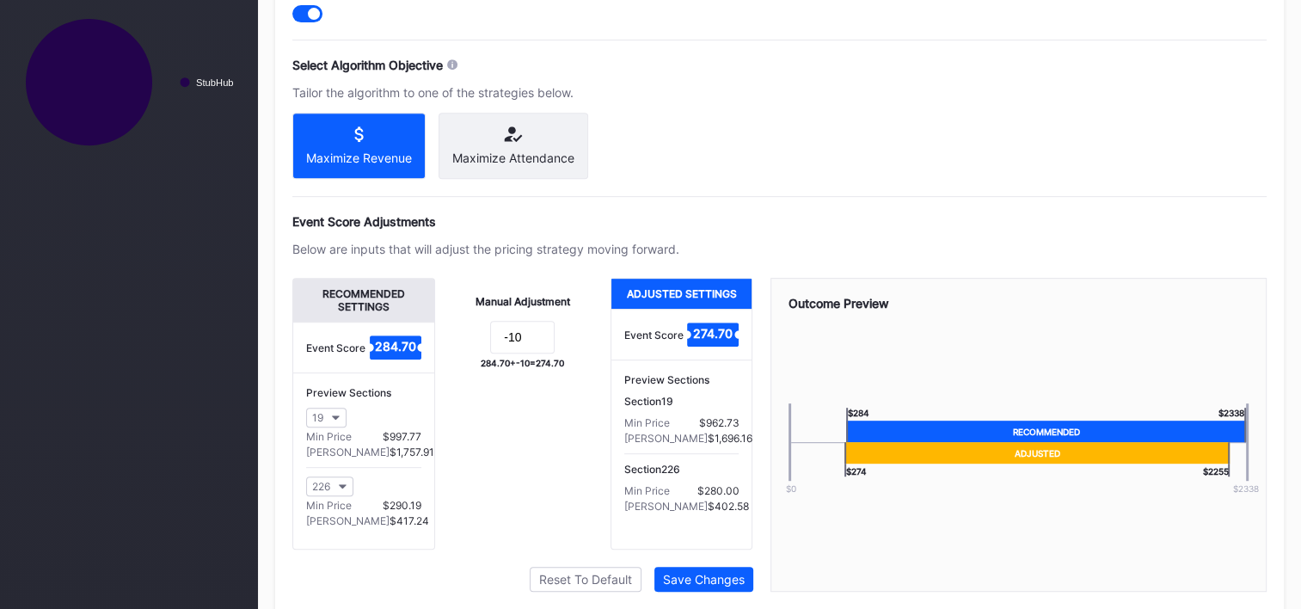
scroll to position [821, 0]
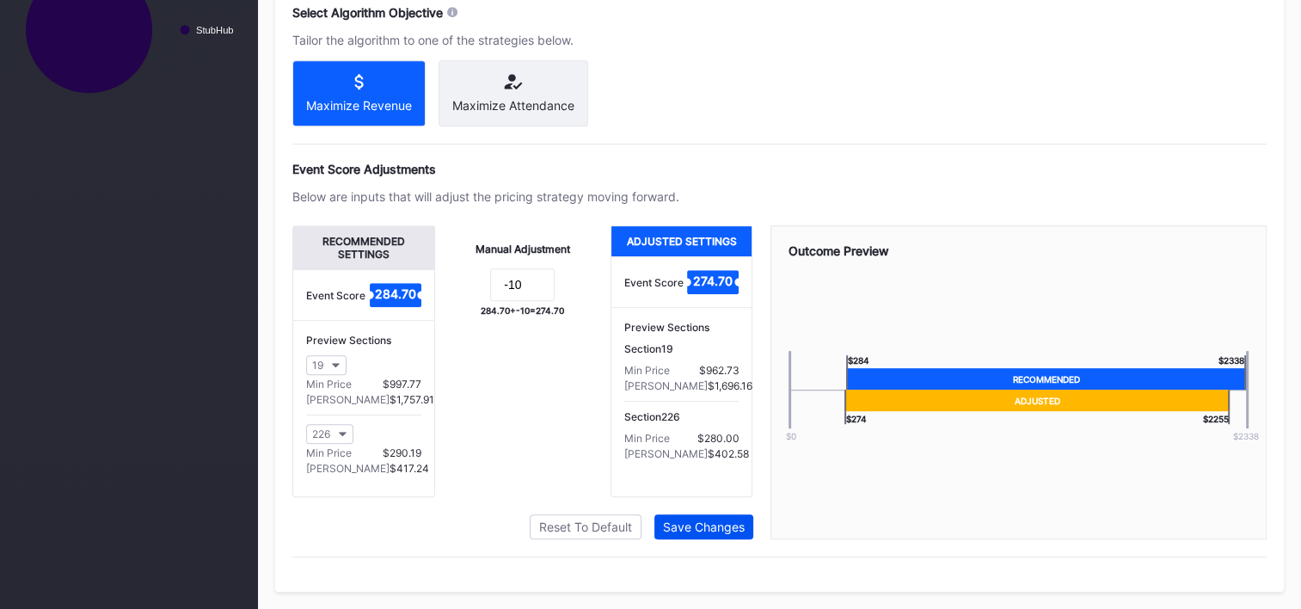
click at [705, 528] on div "Save Changes" at bounding box center [704, 526] width 82 height 15
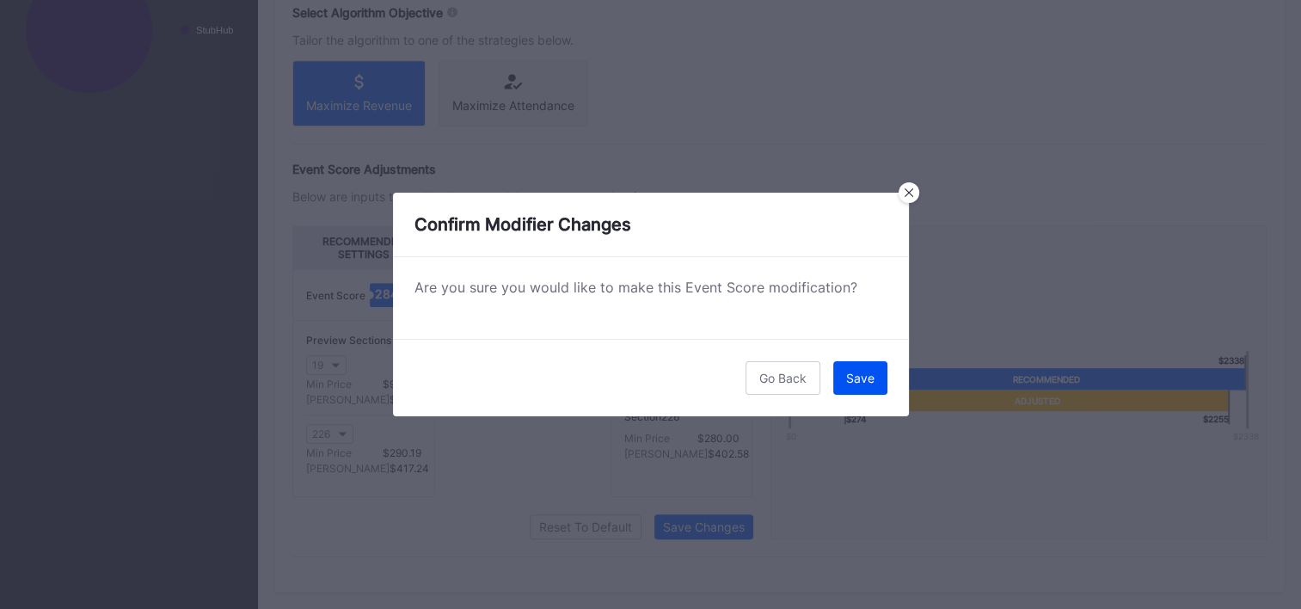
click at [858, 377] on div "Save" at bounding box center [860, 378] width 28 height 15
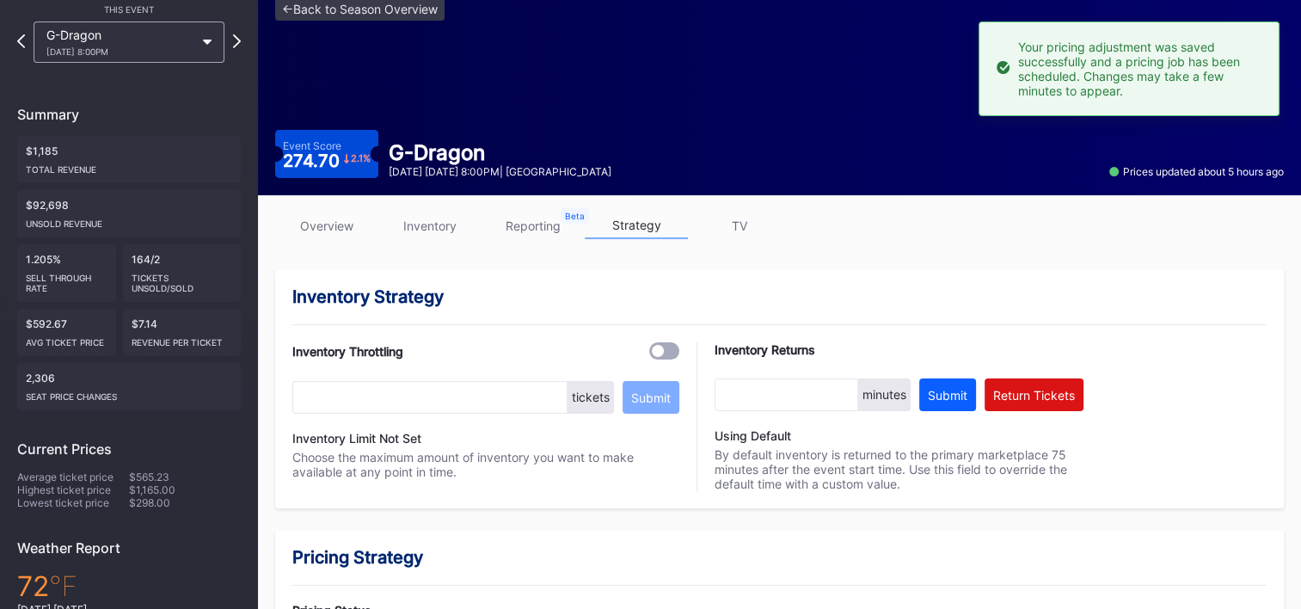
scroll to position [0, 0]
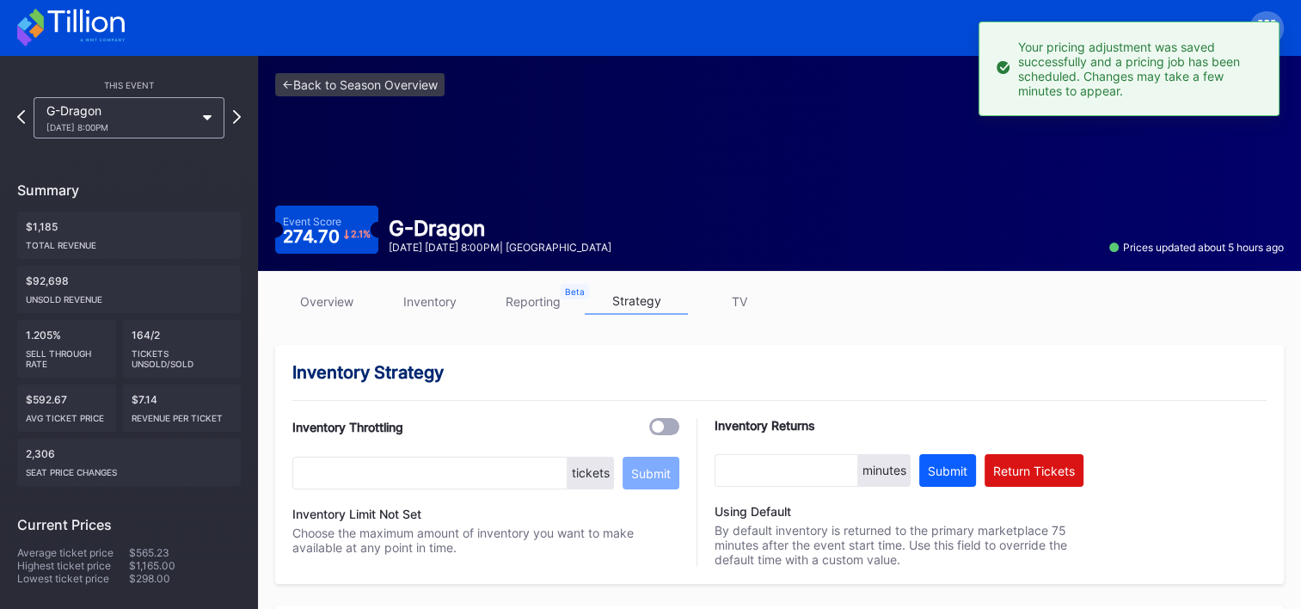
click at [98, 10] on icon at bounding box center [71, 28] width 108 height 38
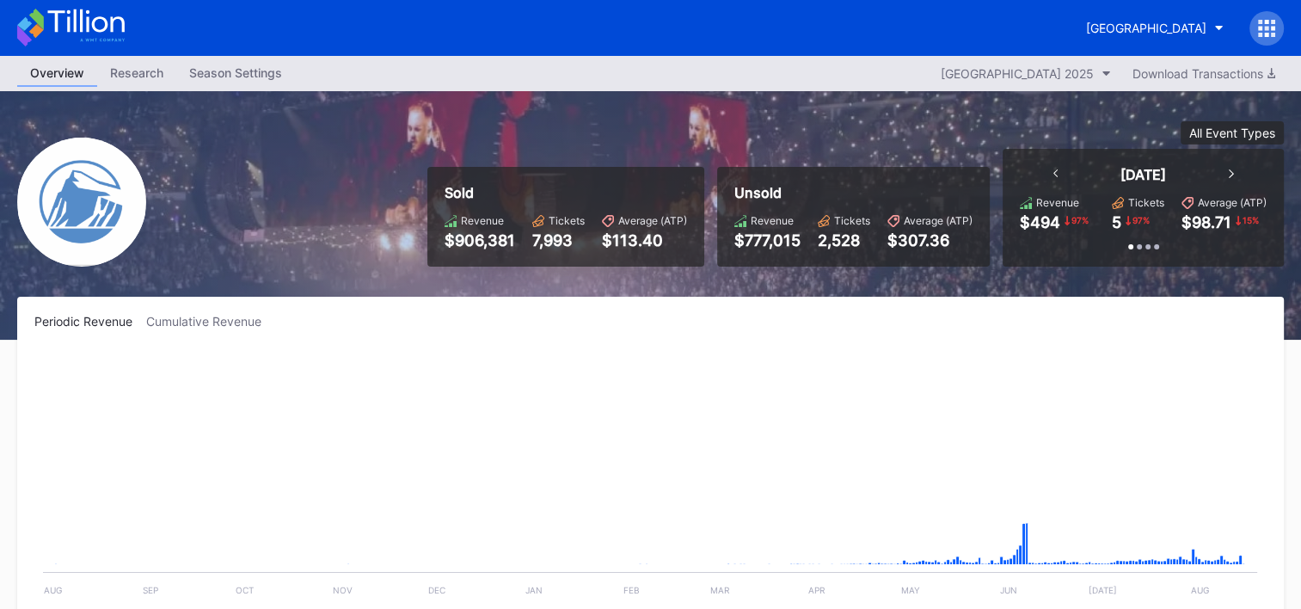
scroll to position [1733, 0]
